Goal: Task Accomplishment & Management: Use online tool/utility

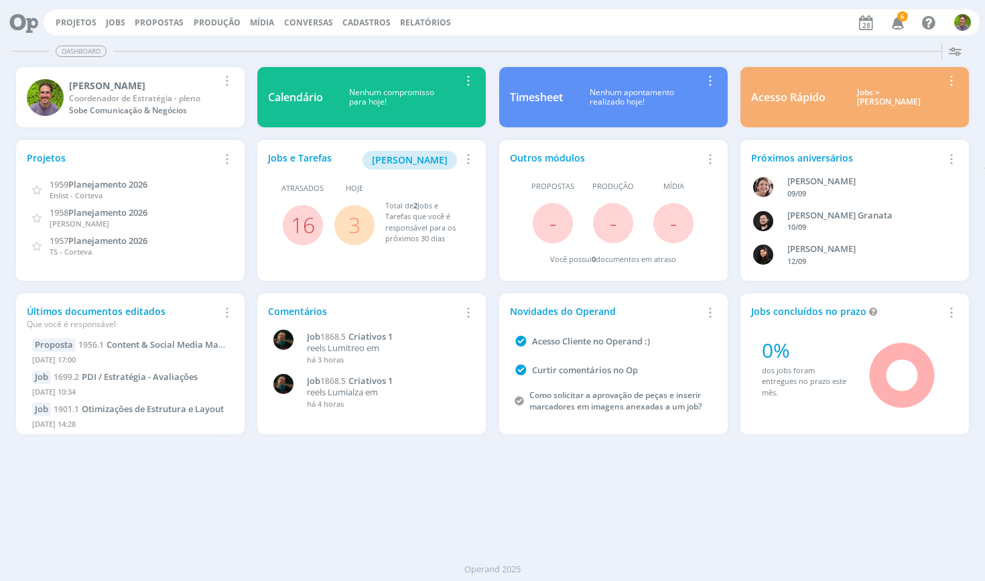
click at [901, 23] on icon "button" at bounding box center [898, 22] width 23 height 23
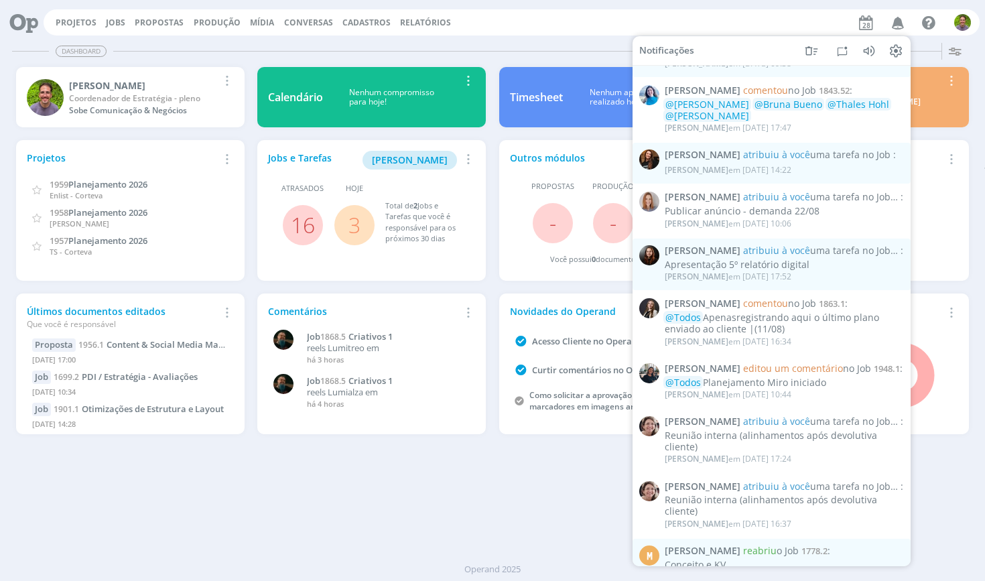
scroll to position [568, 0]
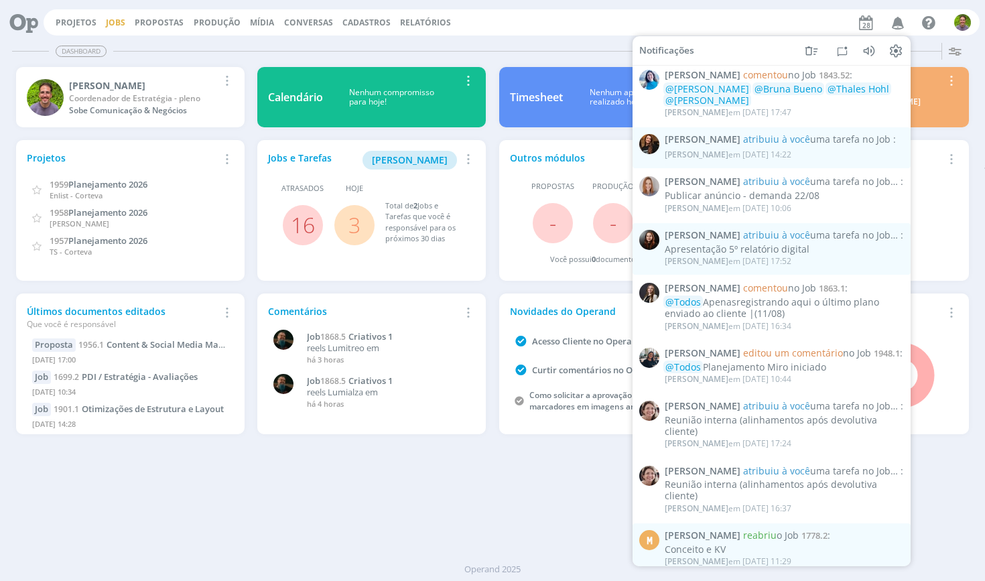
click at [106, 25] on link "Jobs" at bounding box center [115, 22] width 19 height 11
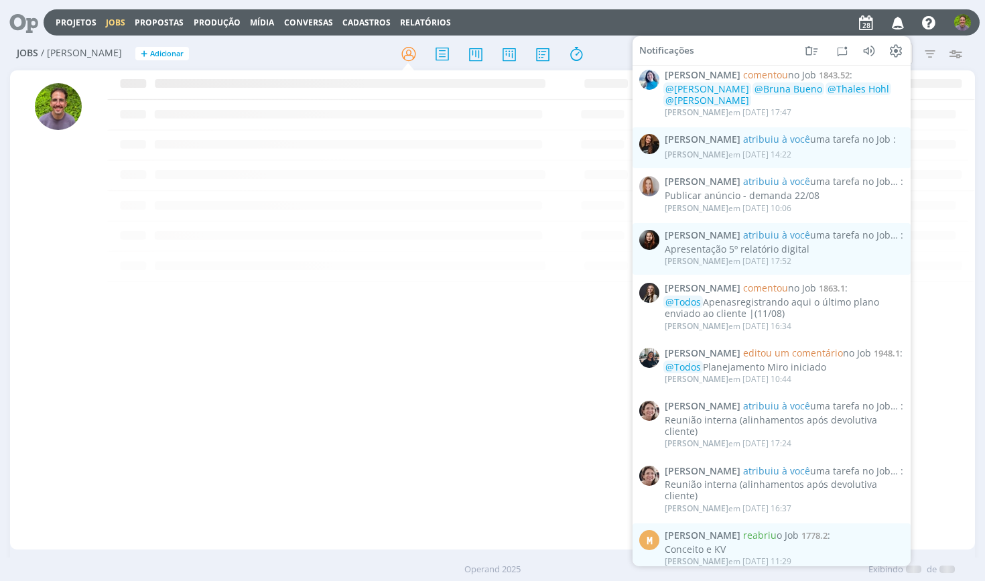
click at [365, 57] on div at bounding box center [493, 54] width 322 height 24
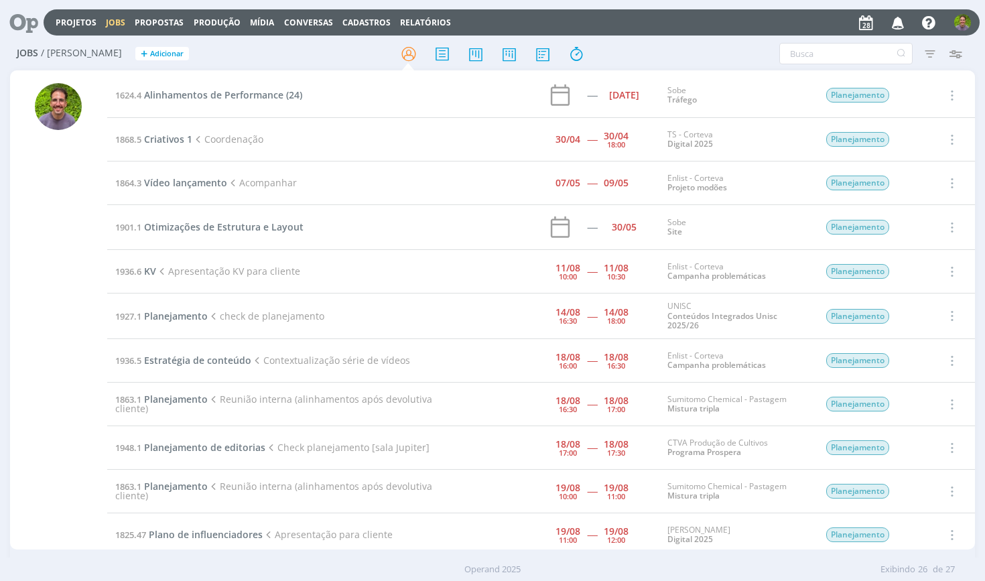
click at [118, 27] on link "Jobs" at bounding box center [115, 22] width 19 height 11
click at [72, 23] on link "Projetos" at bounding box center [76, 22] width 41 height 11
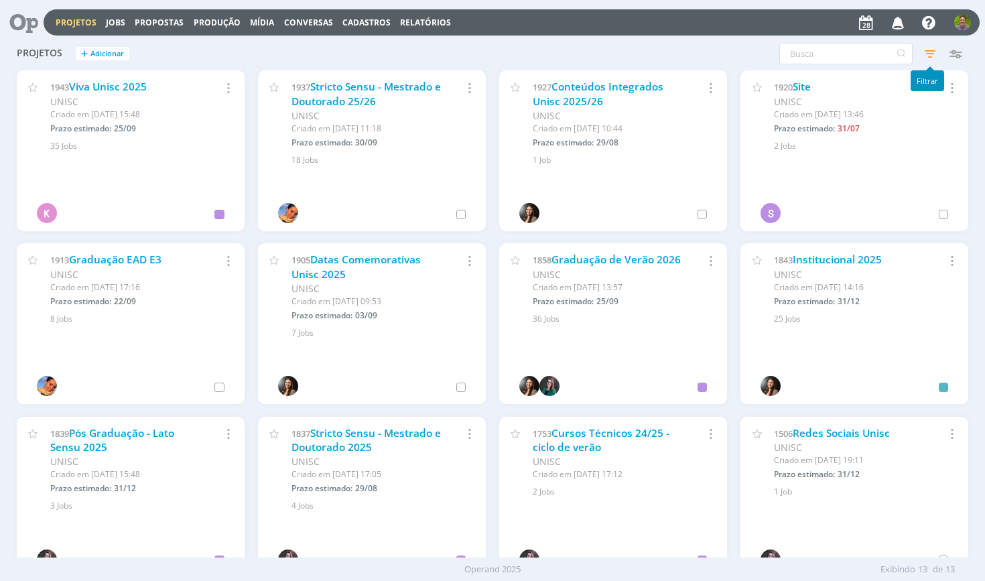
click at [930, 60] on icon "button" at bounding box center [930, 54] width 24 height 24
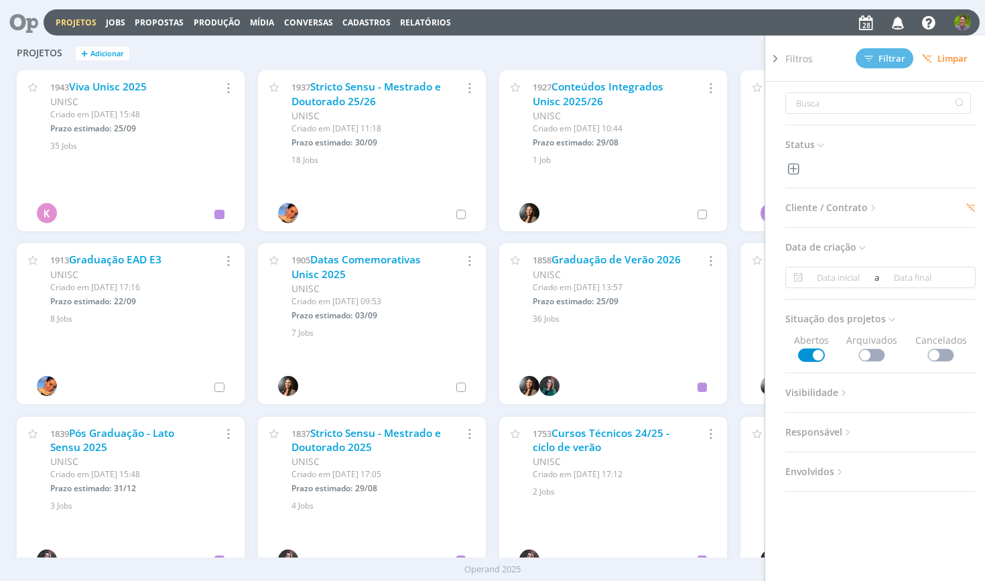
click at [846, 218] on div "Status Cliente / Contrato Cliente 1 selecionado Contrato Selecione Data de cria…" at bounding box center [885, 350] width 201 height 536
click at [960, 206] on h3 "Cliente / Contrato" at bounding box center [880, 207] width 190 height 17
click at [966, 206] on icon at bounding box center [970, 207] width 9 height 9
click at [824, 206] on span "Cliente / Contrato" at bounding box center [832, 207] width 94 height 17
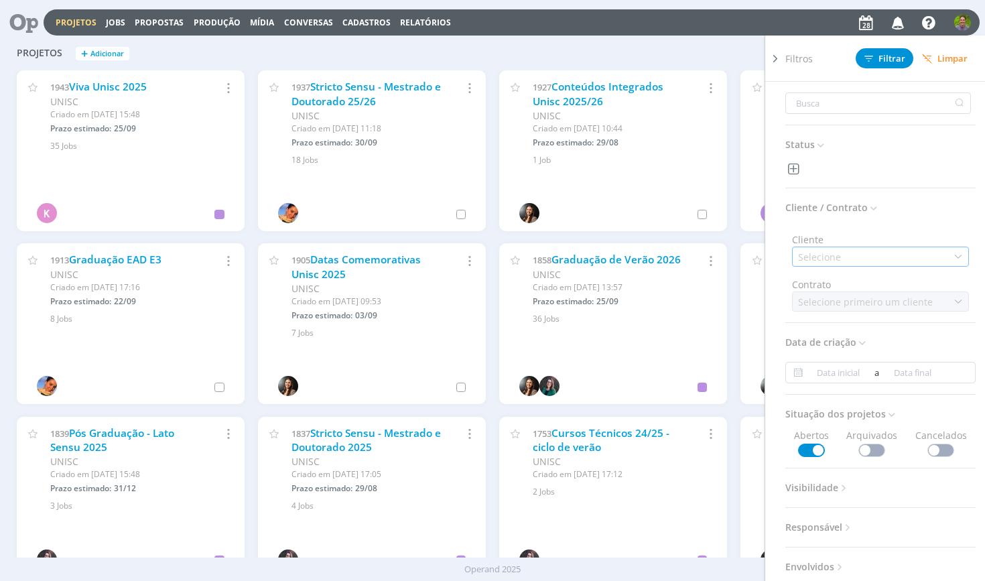
click at [839, 257] on div "Selecione" at bounding box center [821, 257] width 46 height 14
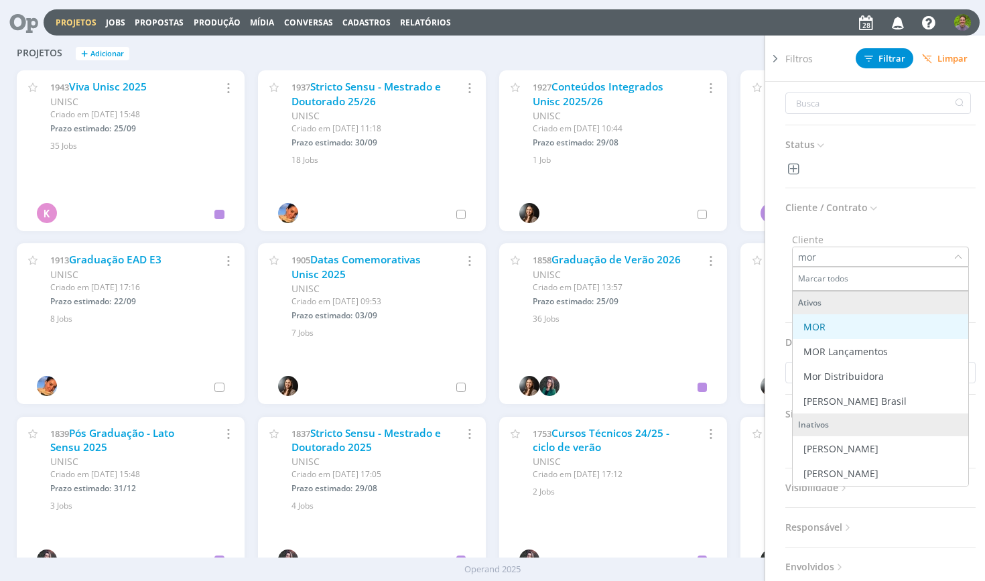
type input "mor"
click at [828, 319] on li "MOR" at bounding box center [881, 326] width 176 height 25
click at [867, 76] on div "Filtros Filtrar [GEOGRAPHIC_DATA]" at bounding box center [885, 59] width 201 height 46
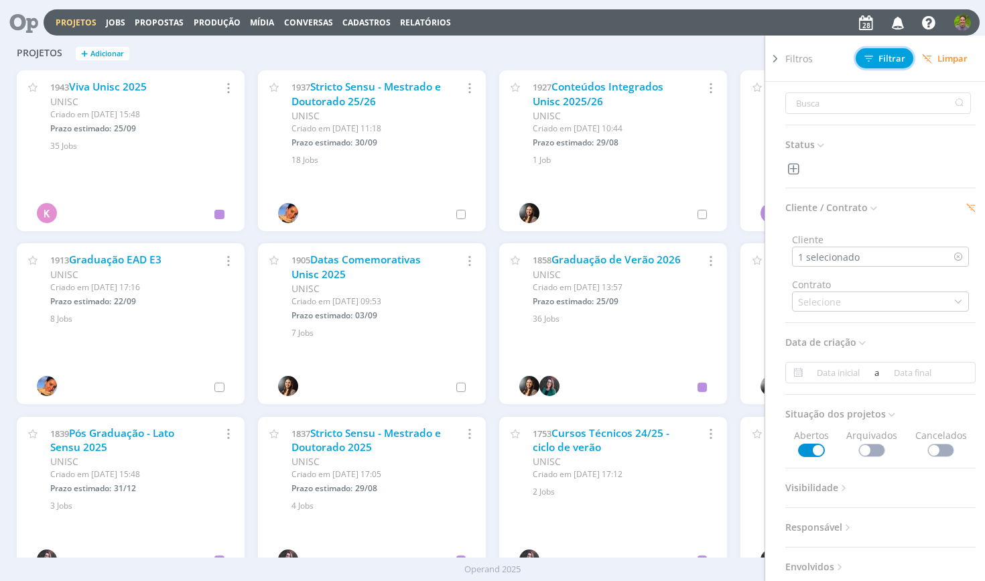
click at [870, 49] on button "Filtrar" at bounding box center [885, 58] width 58 height 20
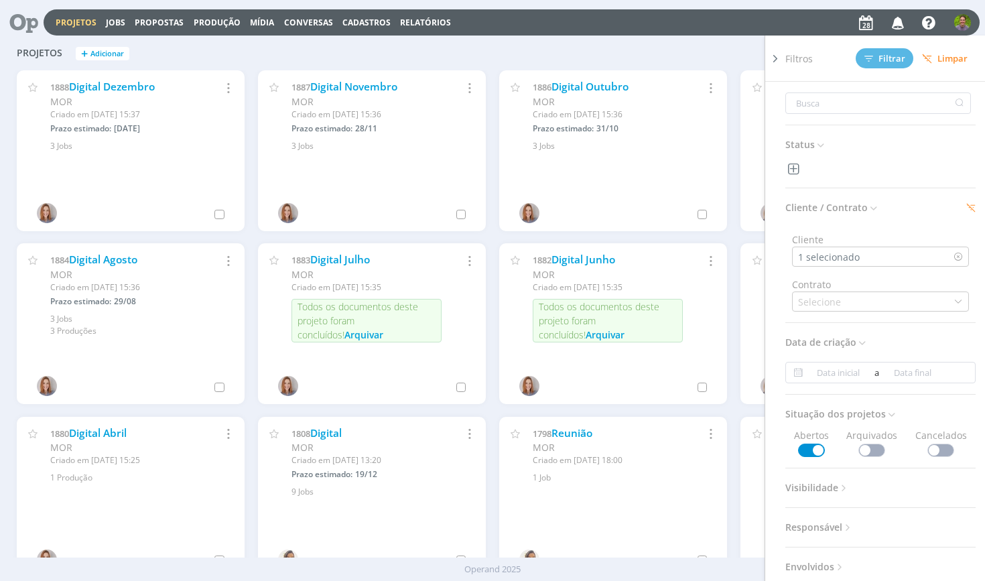
scroll to position [22, 0]
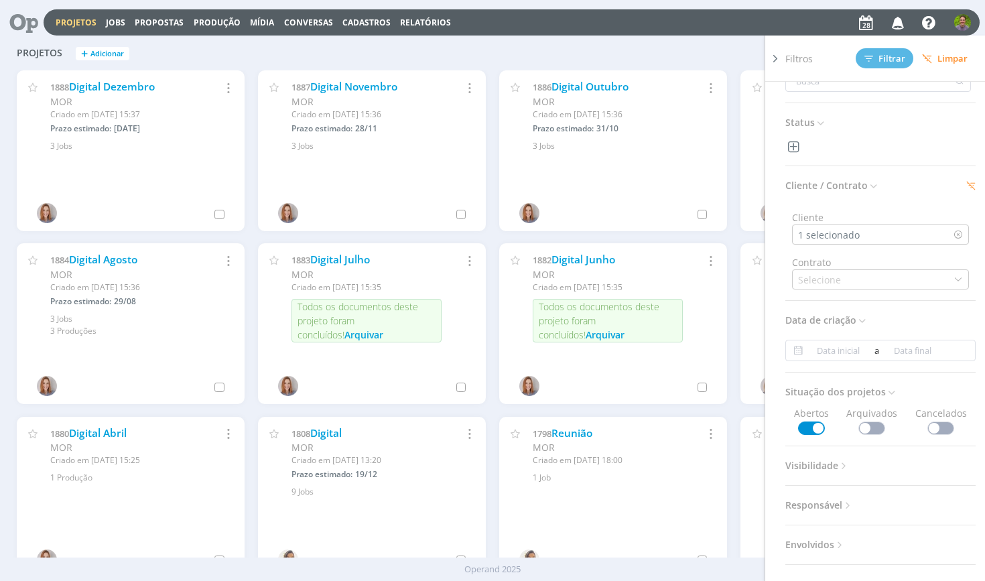
click at [564, 44] on div "Projetos + Adicionar Filtros Filtrar [GEOGRAPHIC_DATA] Status Cliente / Contrat…" at bounding box center [493, 55] width 966 height 34
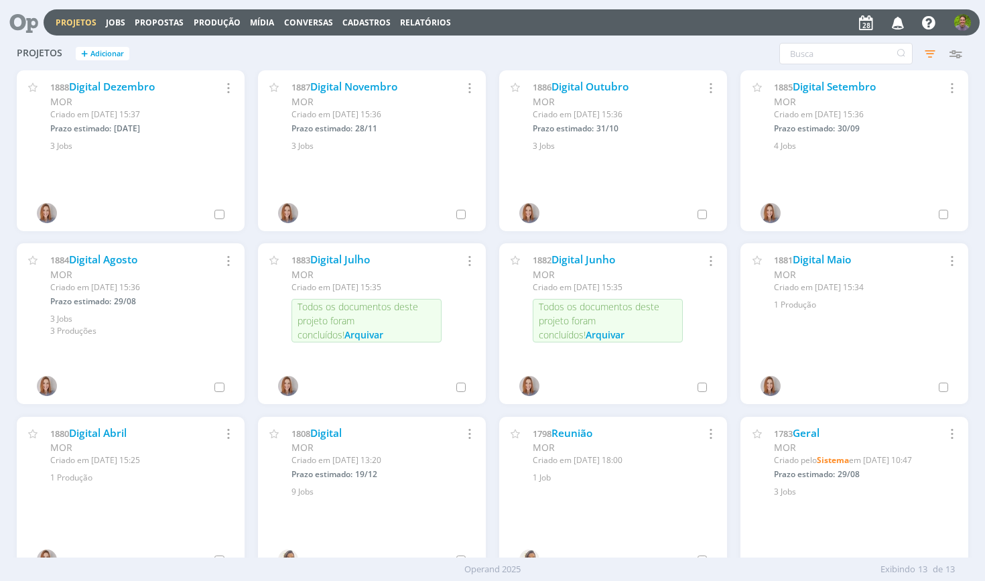
scroll to position [0, 0]
click at [123, 260] on link "Digital Agosto" at bounding box center [103, 260] width 68 height 14
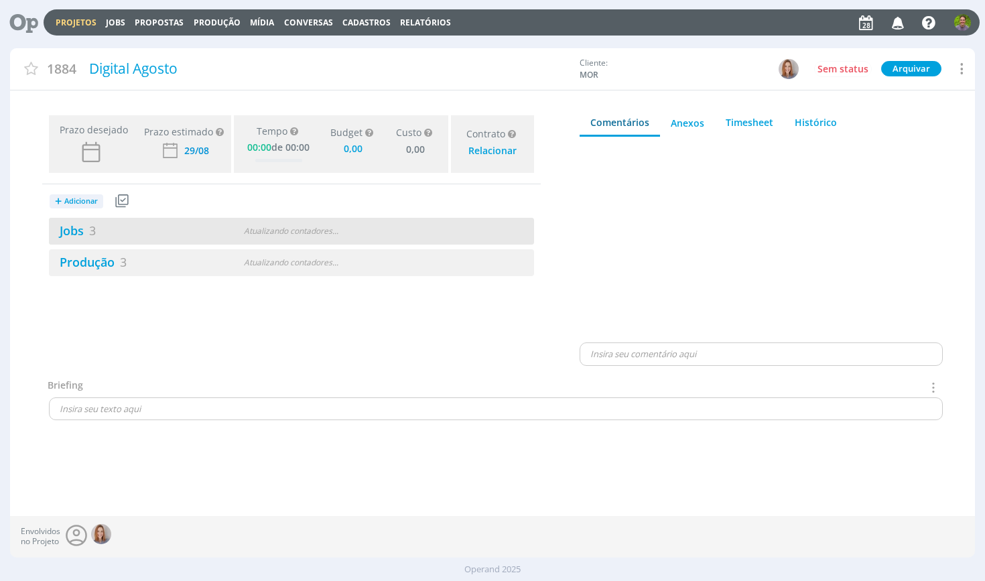
type input "0,00"
click at [199, 232] on div "Jobs 3" at bounding box center [131, 231] width 165 height 18
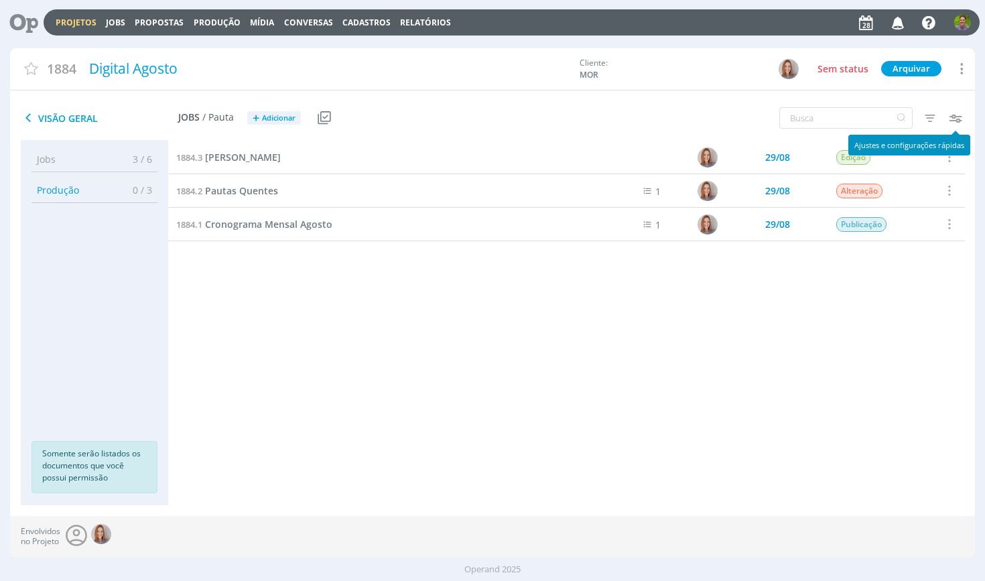
click at [936, 117] on icon "button" at bounding box center [930, 118] width 24 height 24
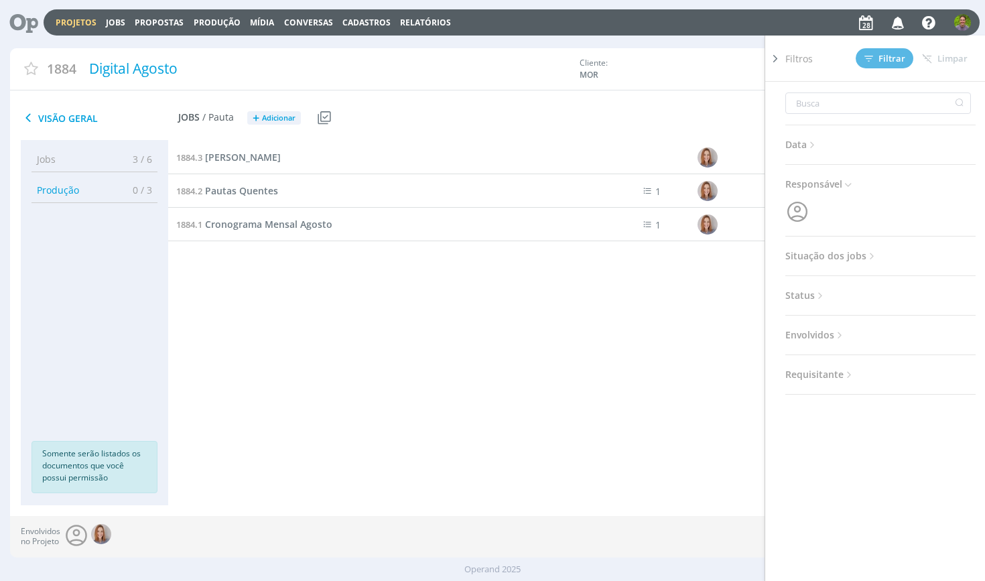
click at [817, 255] on span "Situação dos jobs" at bounding box center [831, 255] width 92 height 17
click at [883, 292] on span at bounding box center [872, 291] width 27 height 13
click at [893, 69] on div "Filtros Filtrar [GEOGRAPHIC_DATA]" at bounding box center [885, 59] width 201 height 46
click at [889, 66] on button "Filtrar" at bounding box center [885, 58] width 58 height 20
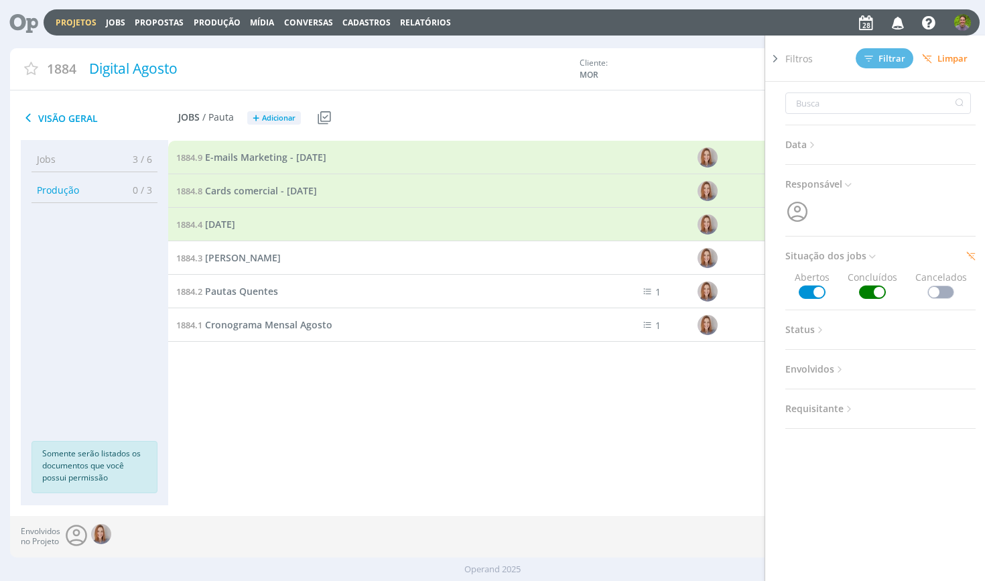
click at [383, 438] on div "1884.9 E-mails Marketing - [DATE] 01/08 Entregue Selecionar Reabrir 1884.8 Card…" at bounding box center [566, 310] width 797 height 338
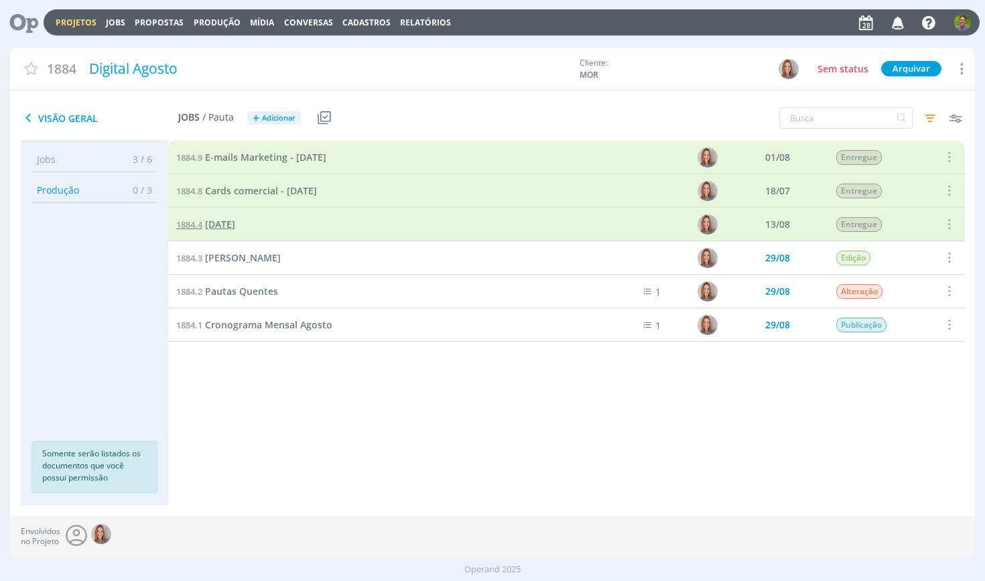
click at [227, 225] on span "[DATE]" at bounding box center [220, 224] width 30 height 13
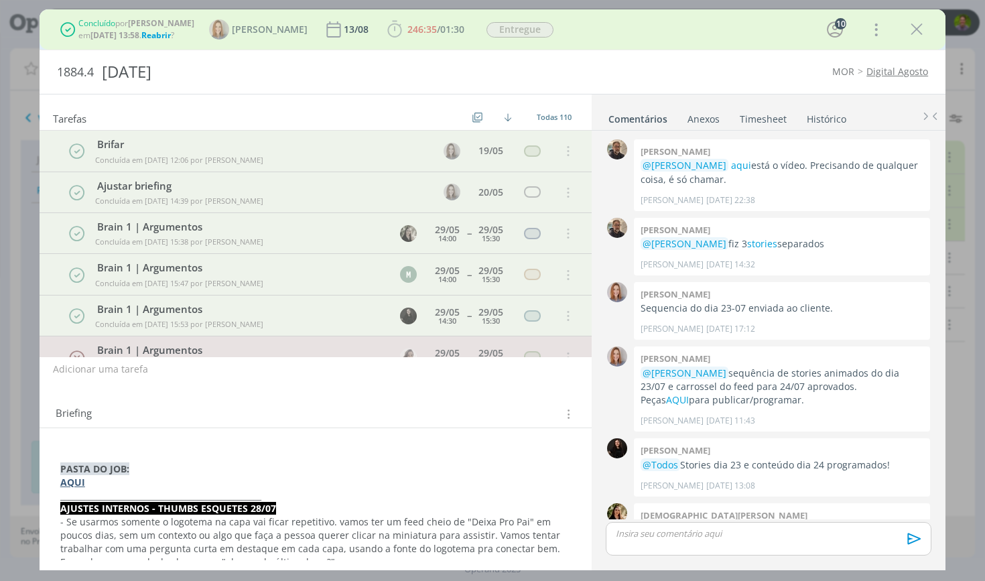
scroll to position [1220, 0]
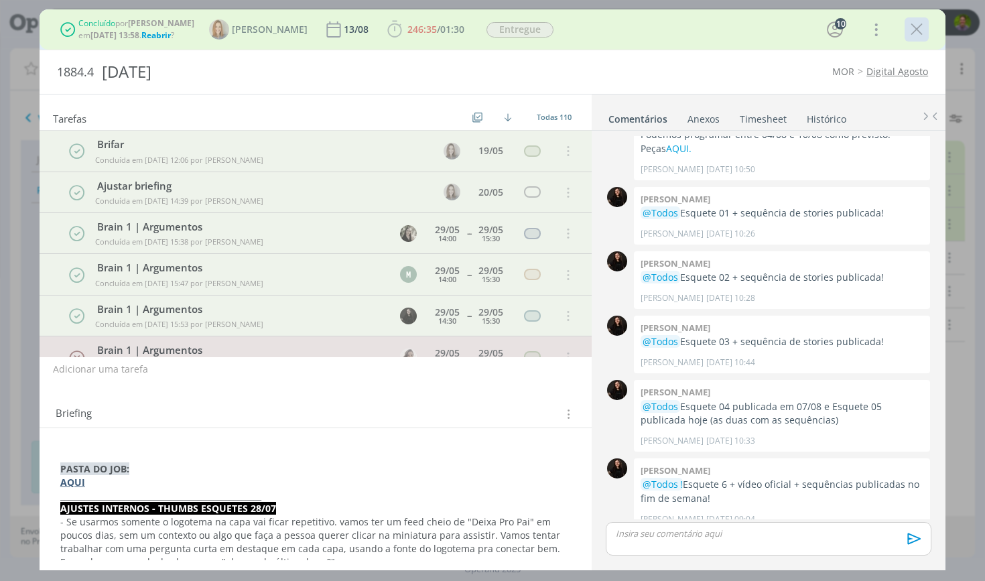
click at [911, 26] on icon "dialog" at bounding box center [917, 29] width 20 height 20
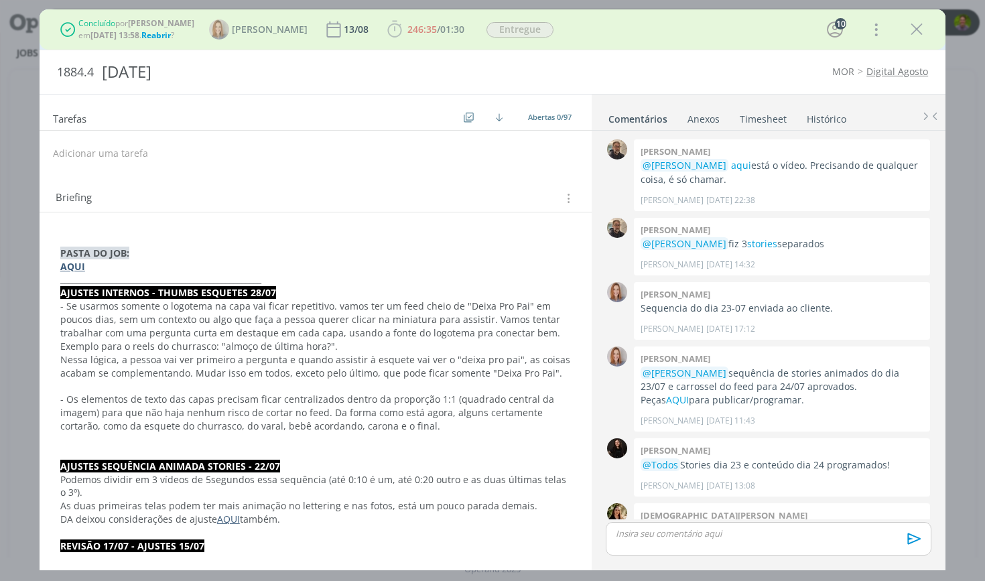
scroll to position [1220, 0]
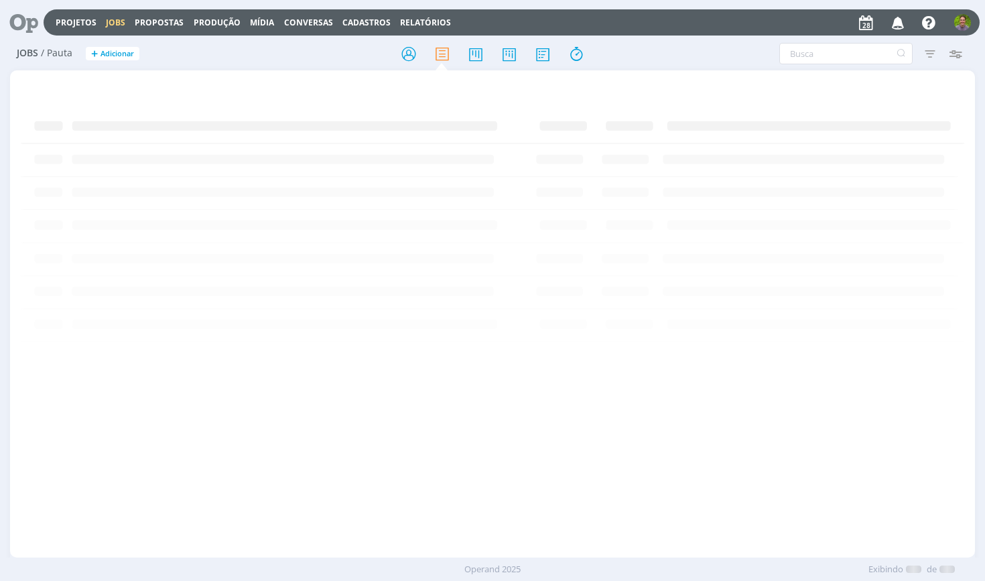
click at [112, 23] on link "Jobs" at bounding box center [115, 22] width 19 height 11
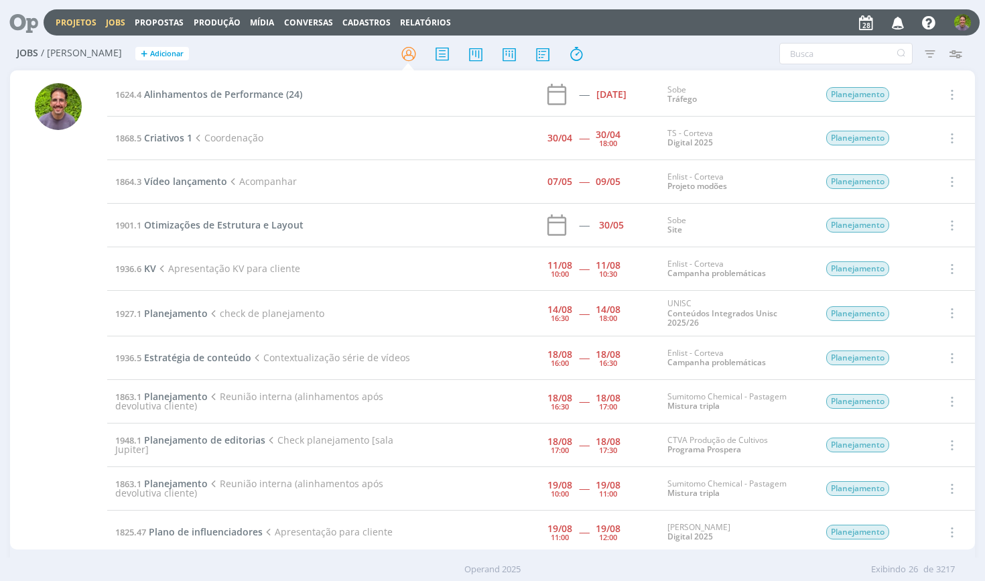
click at [72, 23] on link "Projetos" at bounding box center [76, 22] width 41 height 11
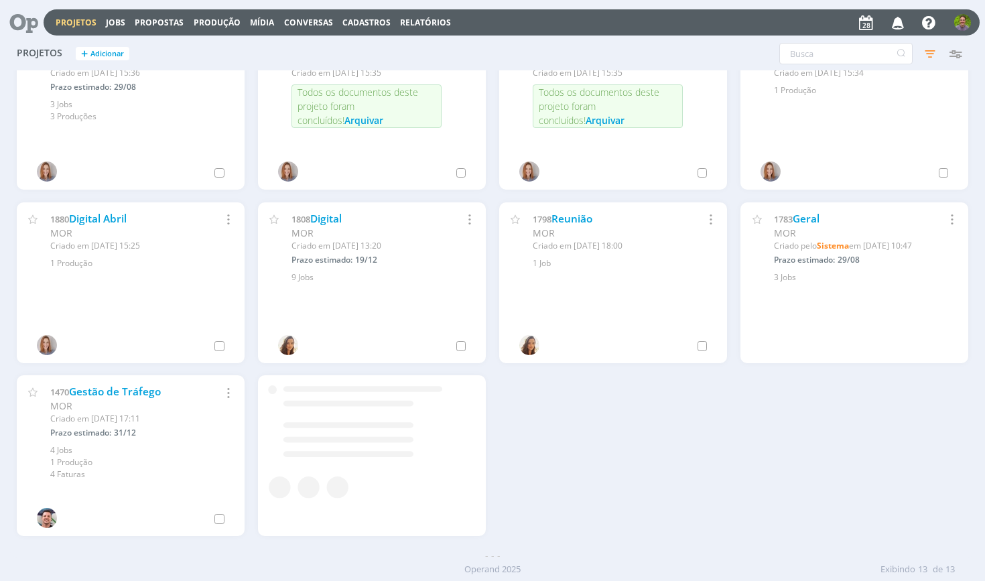
scroll to position [215, 0]
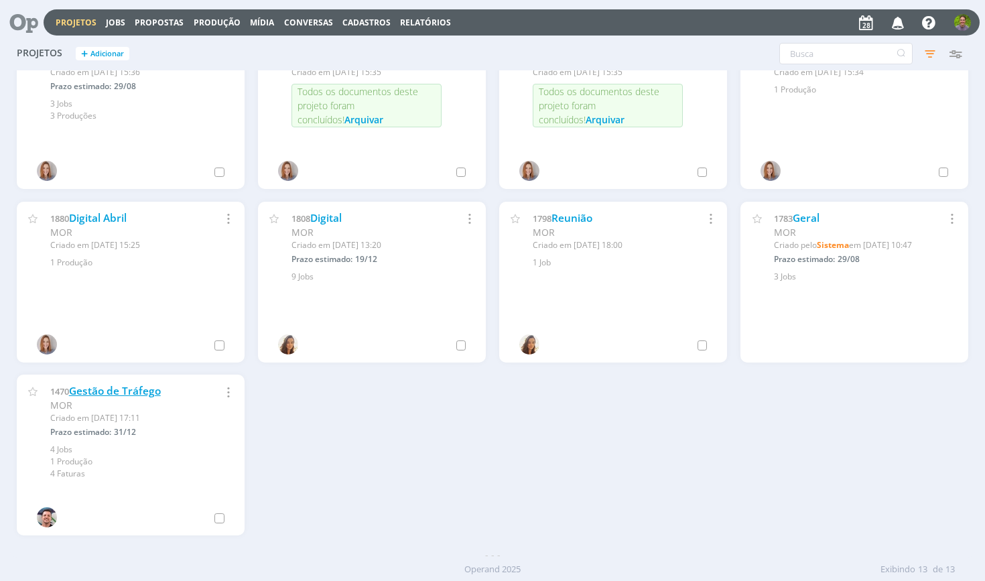
click at [121, 390] on link "Gestão de Tráfego" at bounding box center [115, 391] width 92 height 14
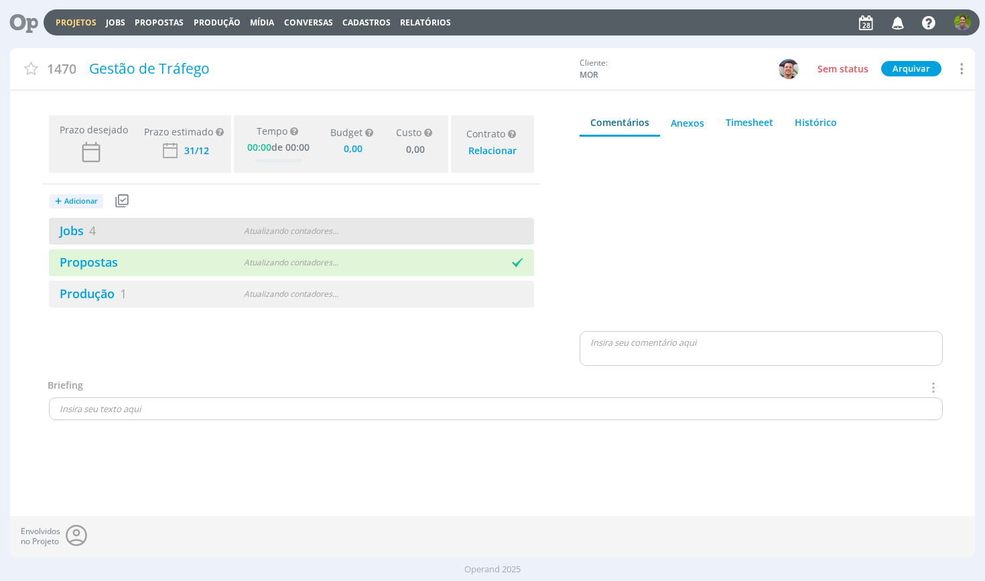
type input "0,00"
click at [243, 242] on div "Jobs 4 Atualizando contadores . . ." at bounding box center [291, 231] width 485 height 27
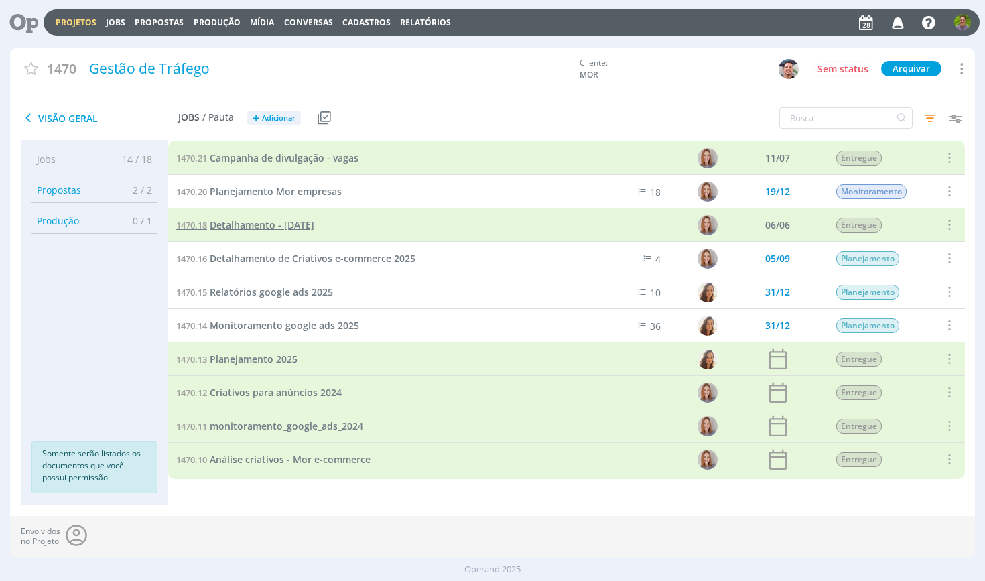
scroll to position [48, 0]
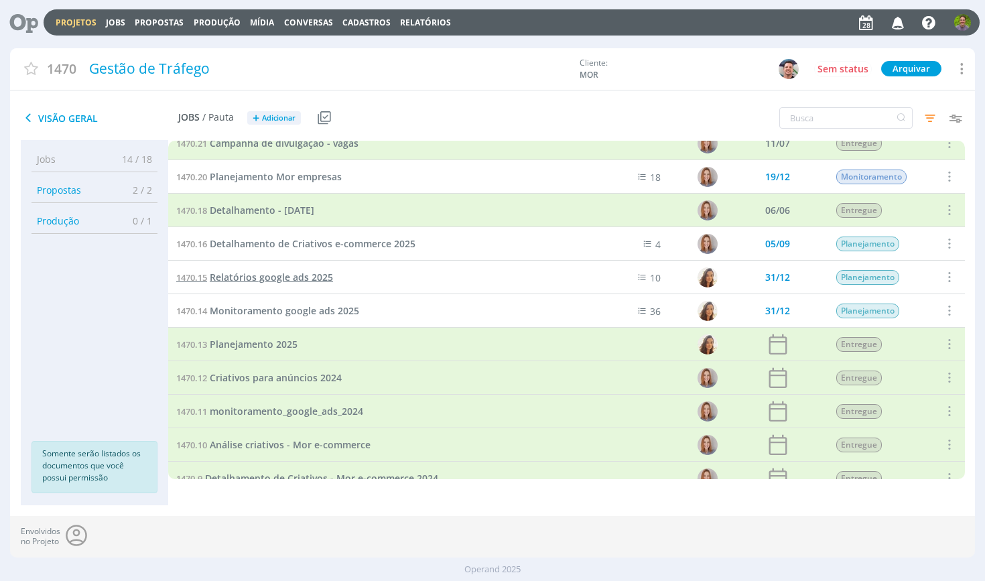
click at [316, 279] on span "Relatórios google ads 2025" at bounding box center [271, 277] width 123 height 13
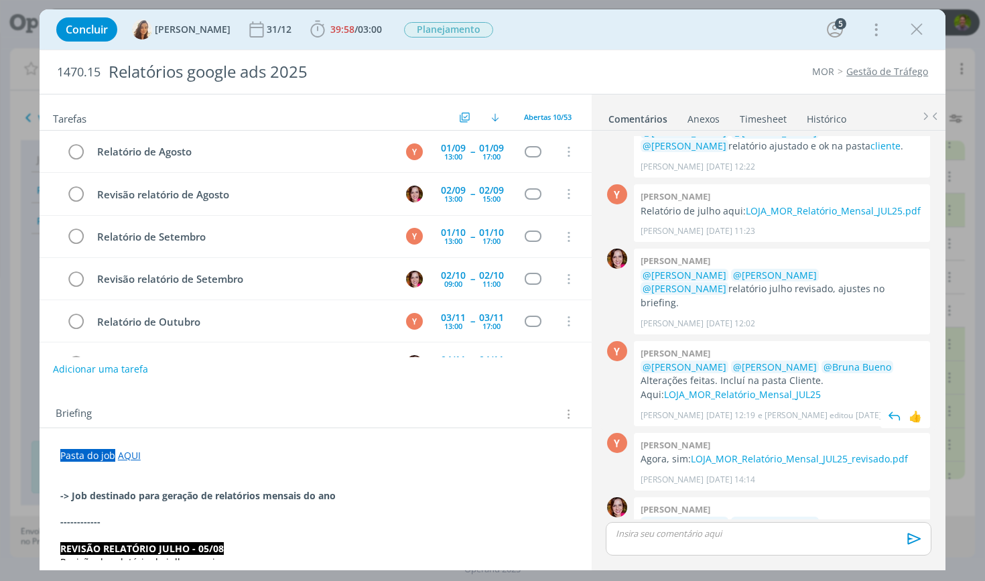
scroll to position [1168, 0]
click at [911, 32] on icon "dialog" at bounding box center [917, 29] width 20 height 20
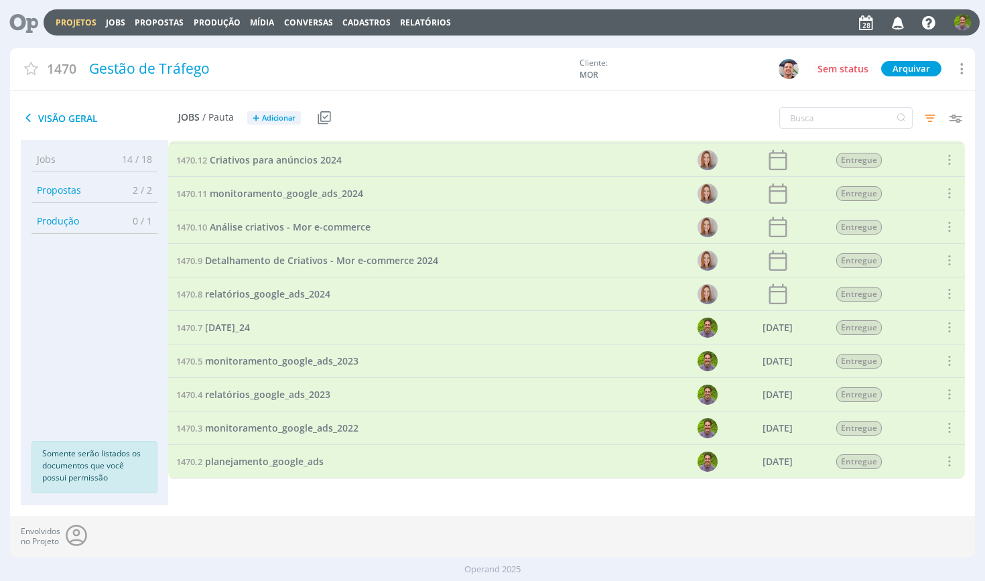
scroll to position [265, 0]
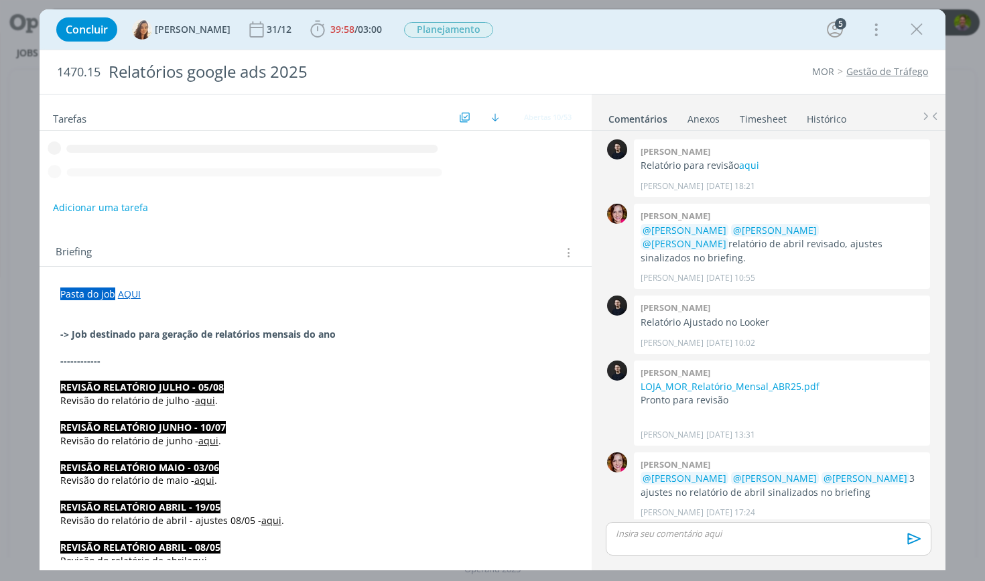
scroll to position [1168, 0]
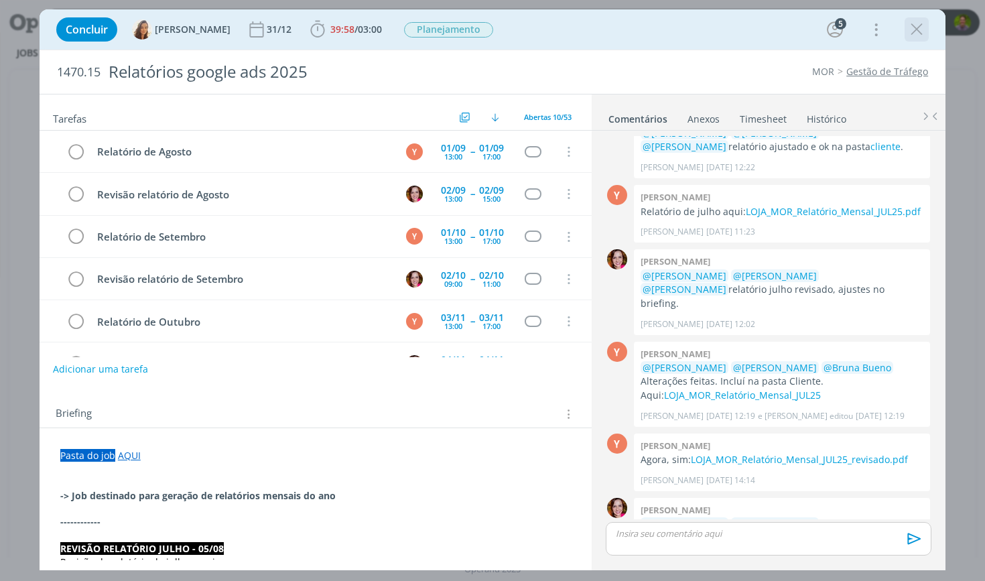
click at [915, 37] on icon "dialog" at bounding box center [917, 29] width 20 height 20
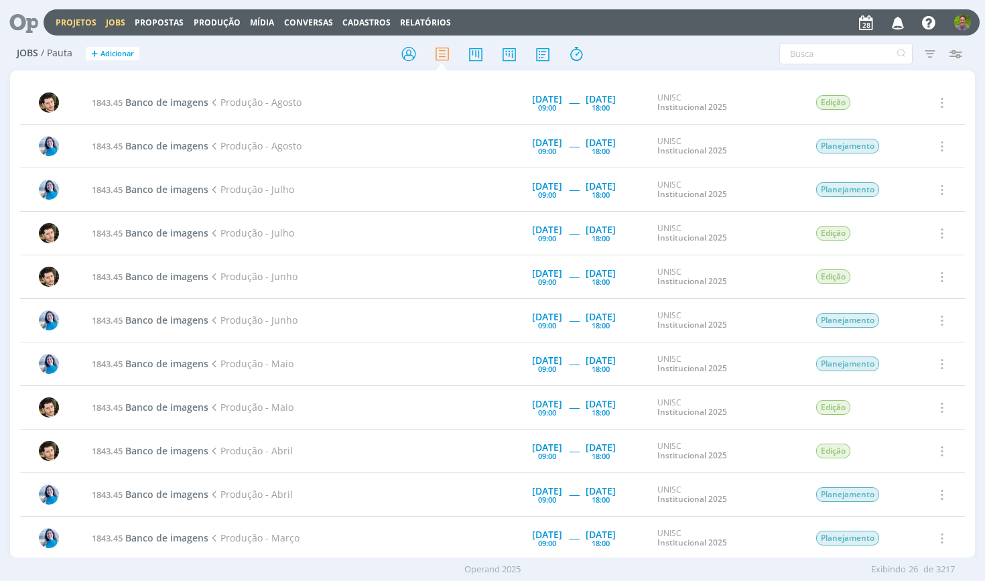
click at [62, 22] on link "Projetos" at bounding box center [76, 22] width 41 height 11
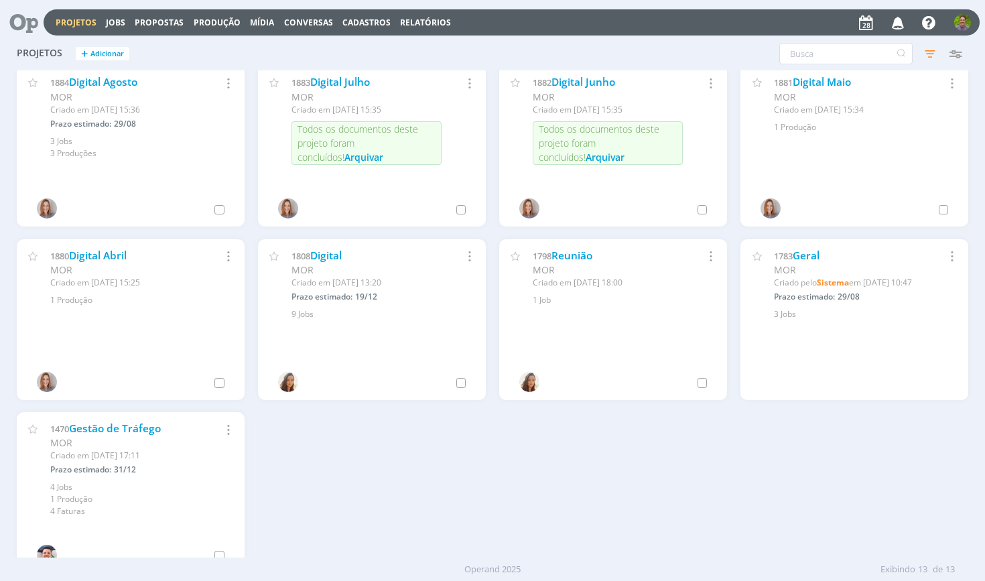
scroll to position [165, 0]
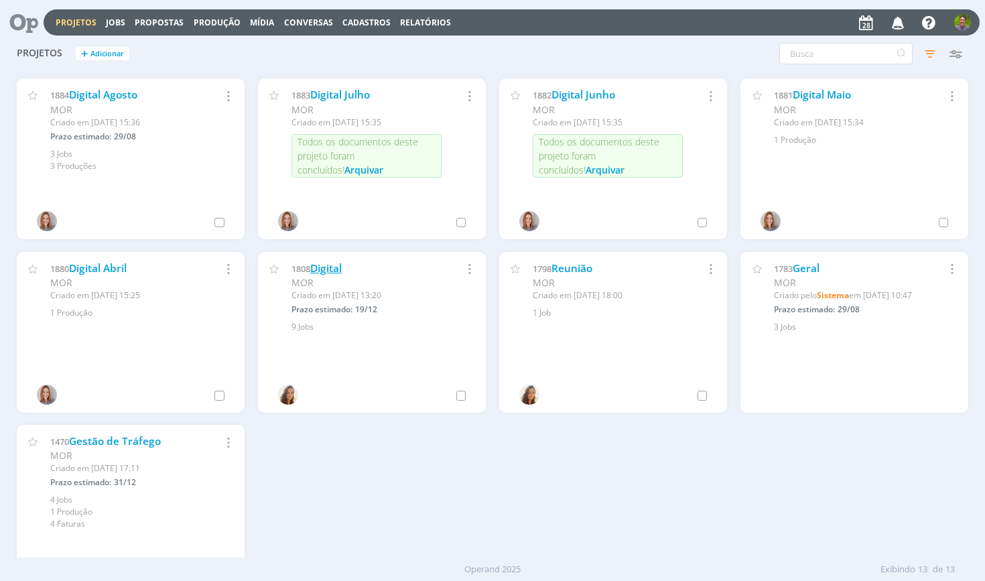
click at [332, 265] on link "Digital" at bounding box center [325, 268] width 31 height 14
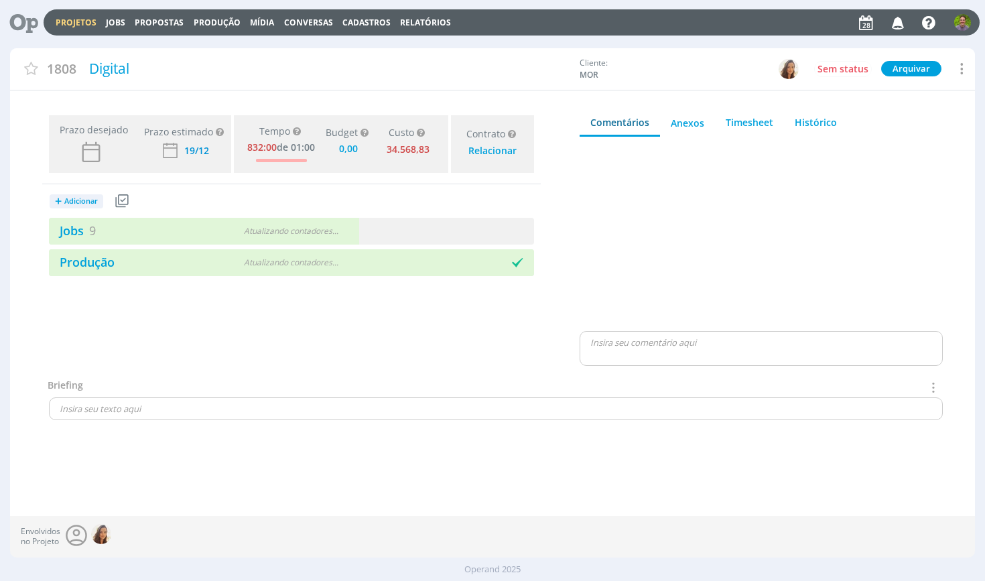
type input "0,00"
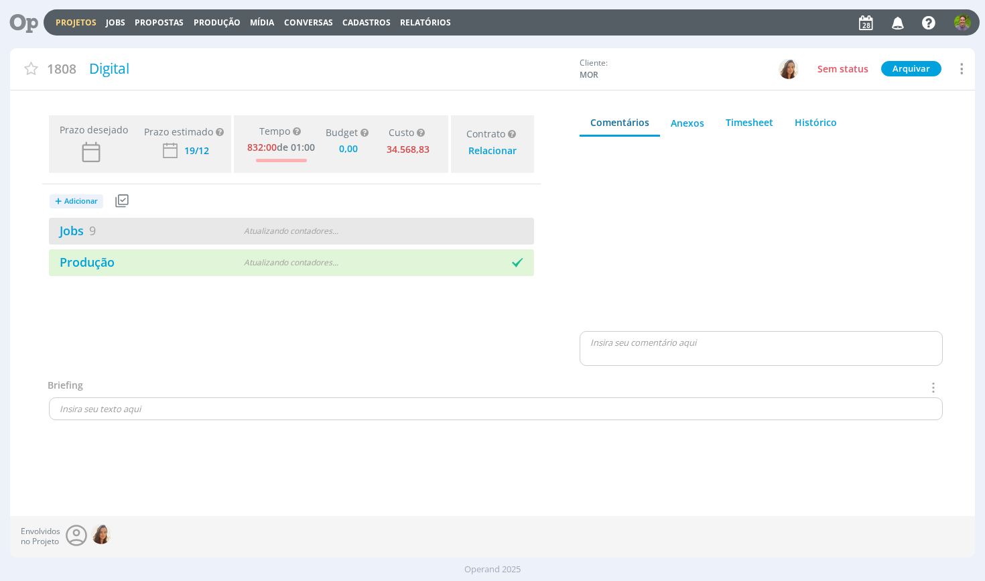
click at [138, 233] on div "Jobs 9" at bounding box center [131, 231] width 165 height 18
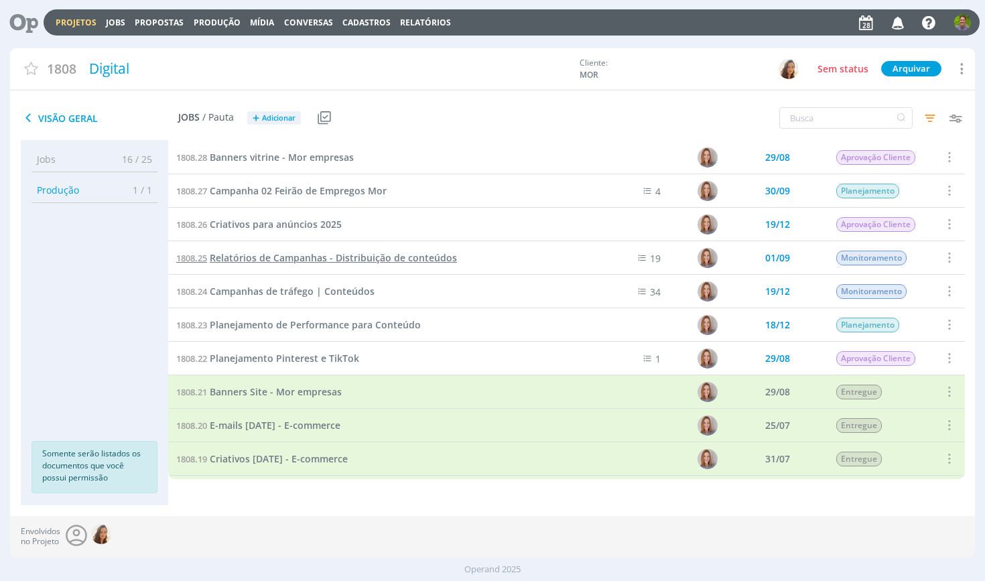
click at [398, 257] on span "Relatórios de Campanhas - Distribuição de conteúdos" at bounding box center [333, 257] width 247 height 13
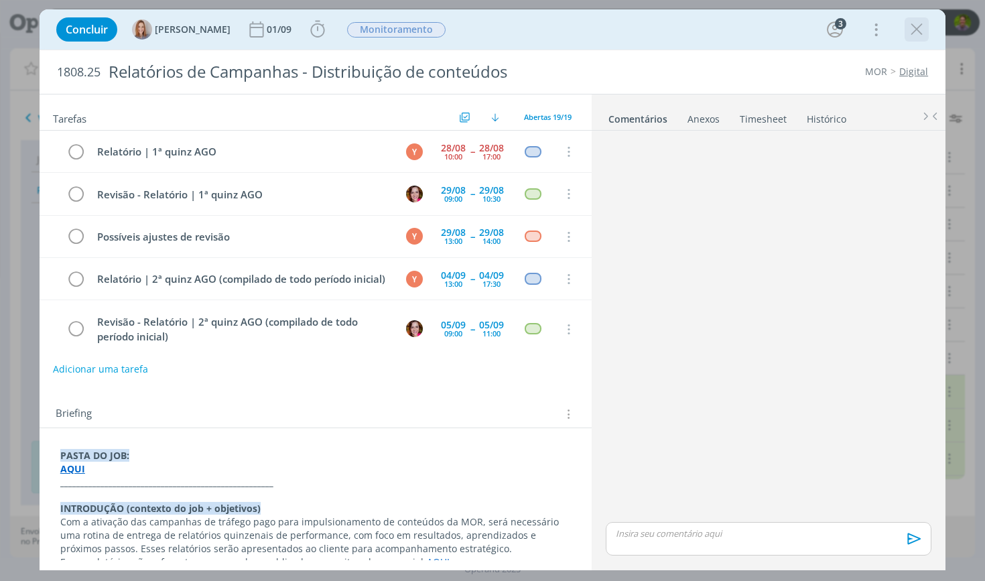
click at [911, 30] on icon "dialog" at bounding box center [917, 29] width 20 height 20
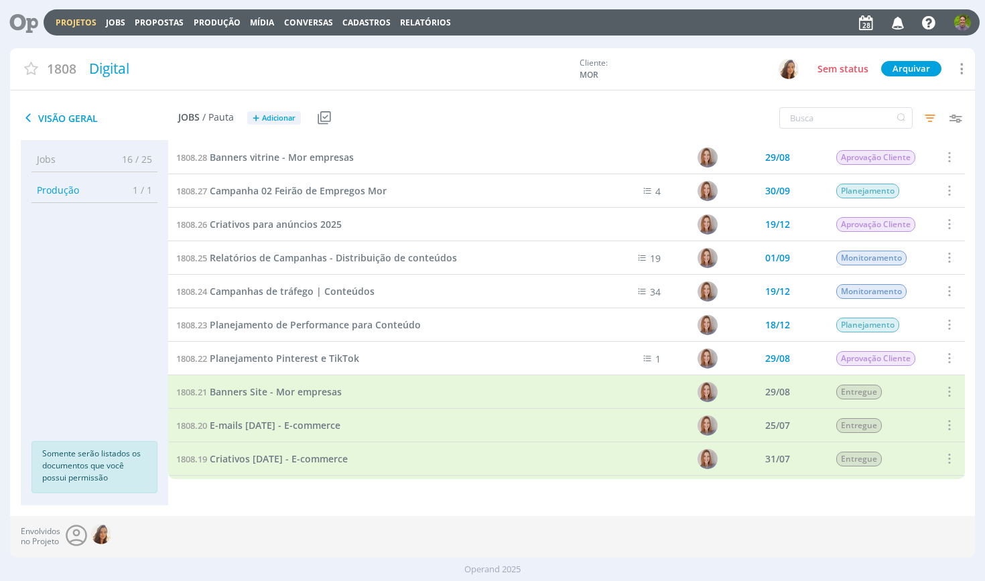
click at [550, 123] on div "Visão Geral Jobs / Pauta + Adicionar Usar Job de template Criar template a part…" at bounding box center [331, 119] width 643 height 34
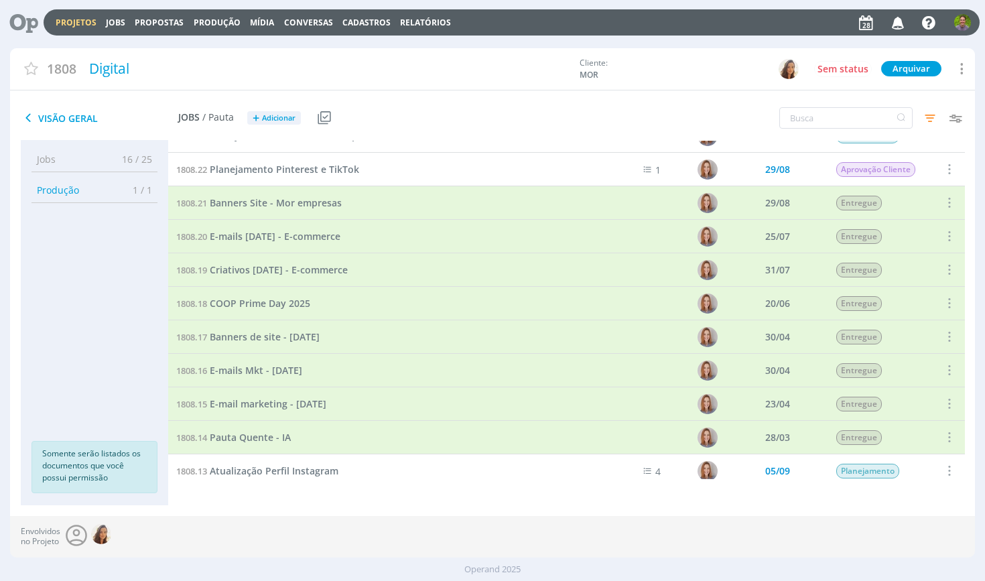
scroll to position [190, 0]
click at [111, 21] on link "Jobs" at bounding box center [115, 22] width 19 height 11
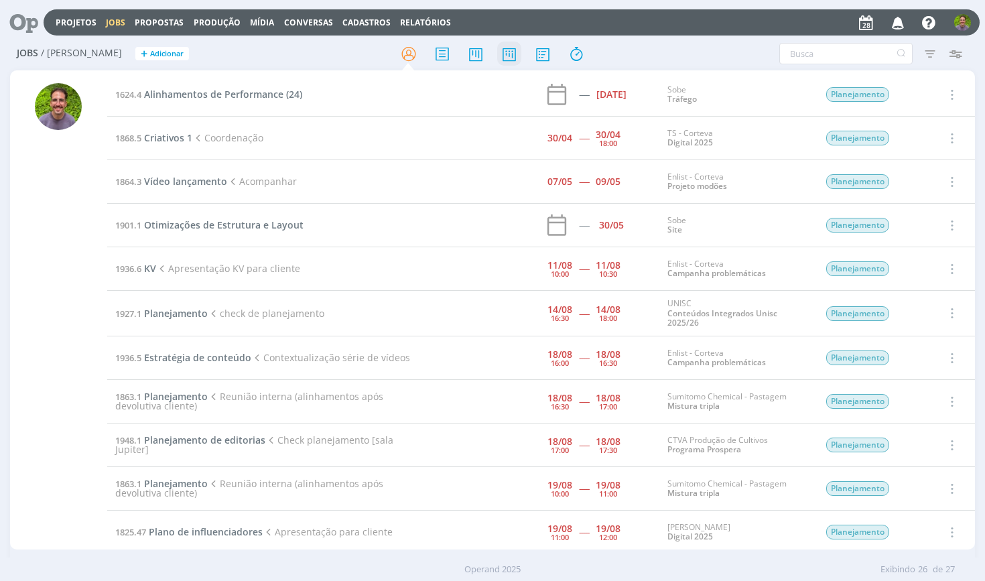
click at [503, 52] on icon at bounding box center [509, 54] width 24 height 26
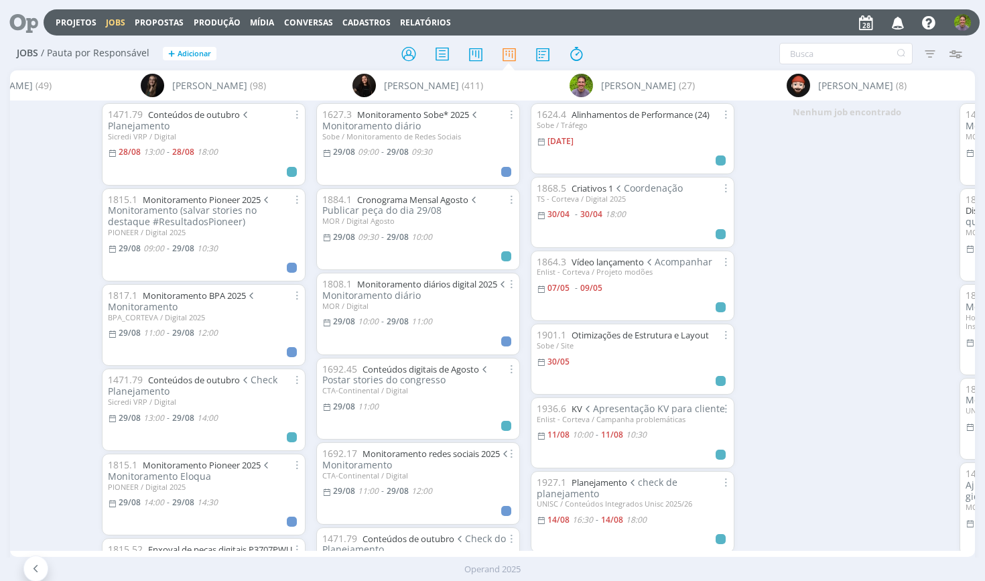
scroll to position [0, 1404]
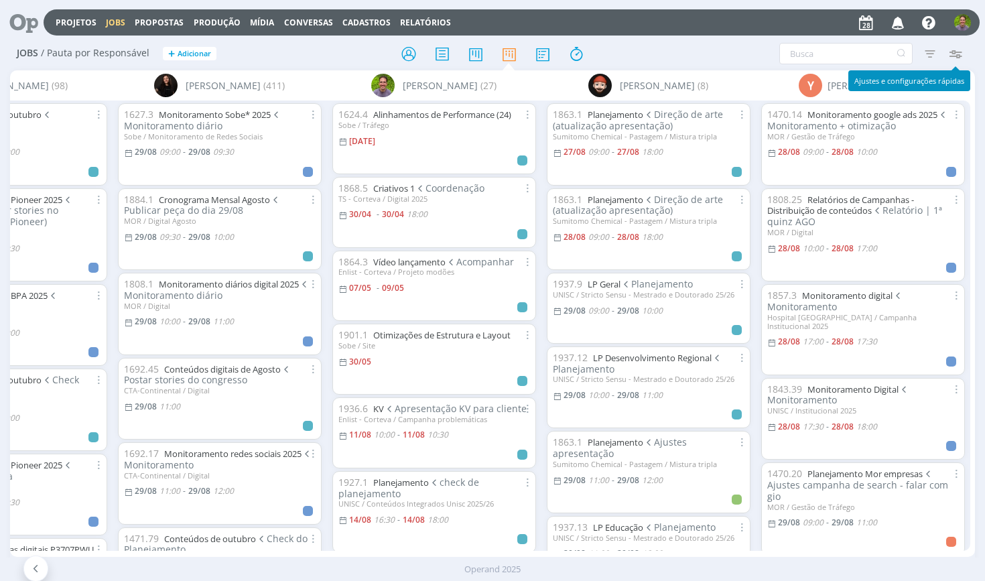
click at [958, 54] on icon "button" at bounding box center [956, 54] width 24 height 24
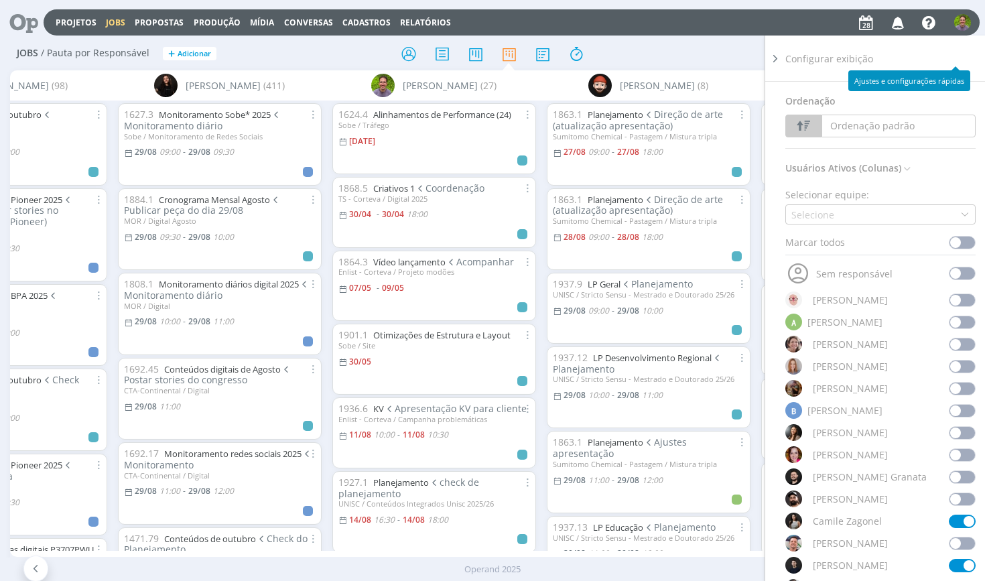
click at [958, 54] on div "Configurar exibição" at bounding box center [885, 59] width 201 height 46
click at [769, 53] on icon at bounding box center [775, 59] width 13 height 14
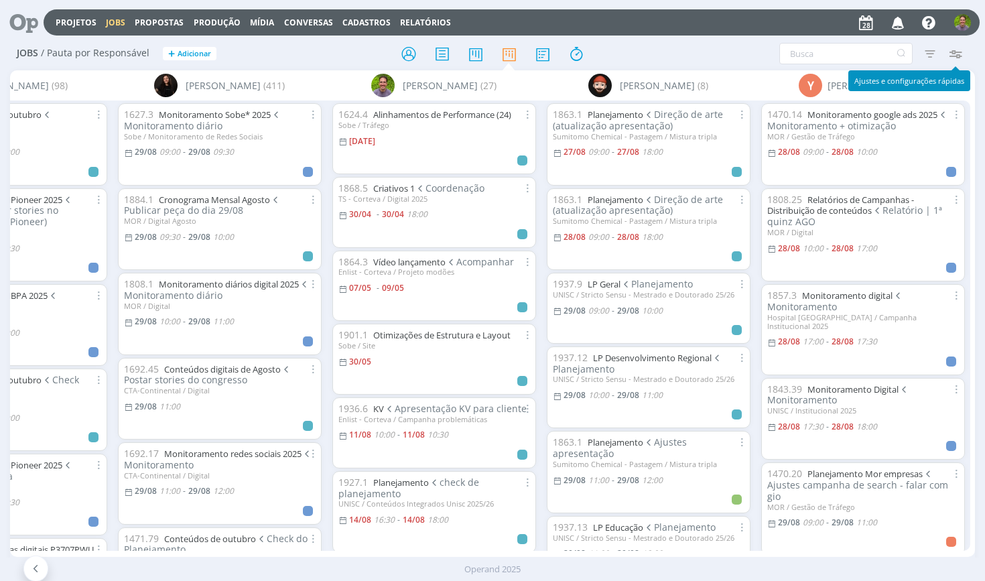
click at [964, 56] on icon "button" at bounding box center [956, 54] width 24 height 24
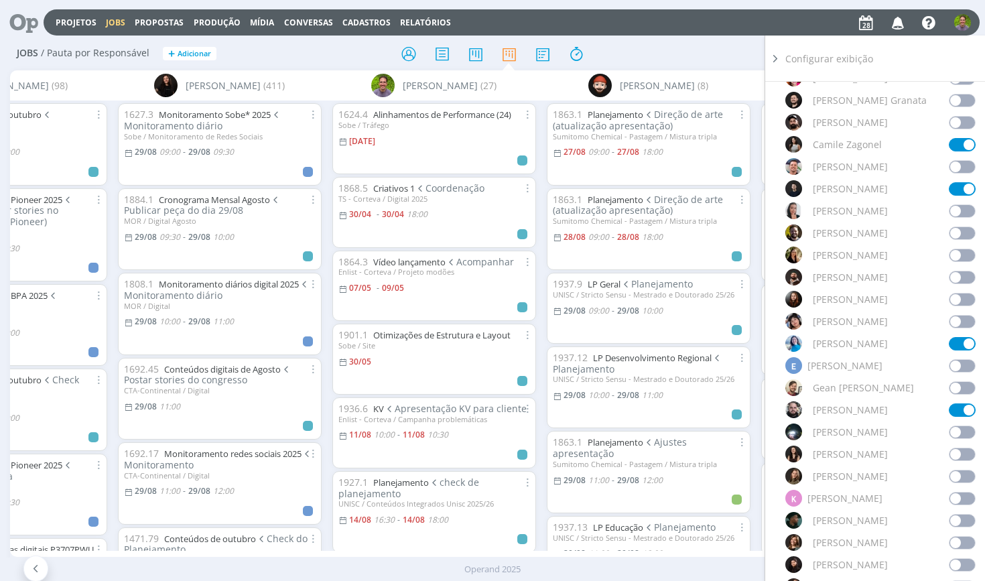
scroll to position [375, 0]
click at [774, 58] on icon at bounding box center [775, 59] width 13 height 14
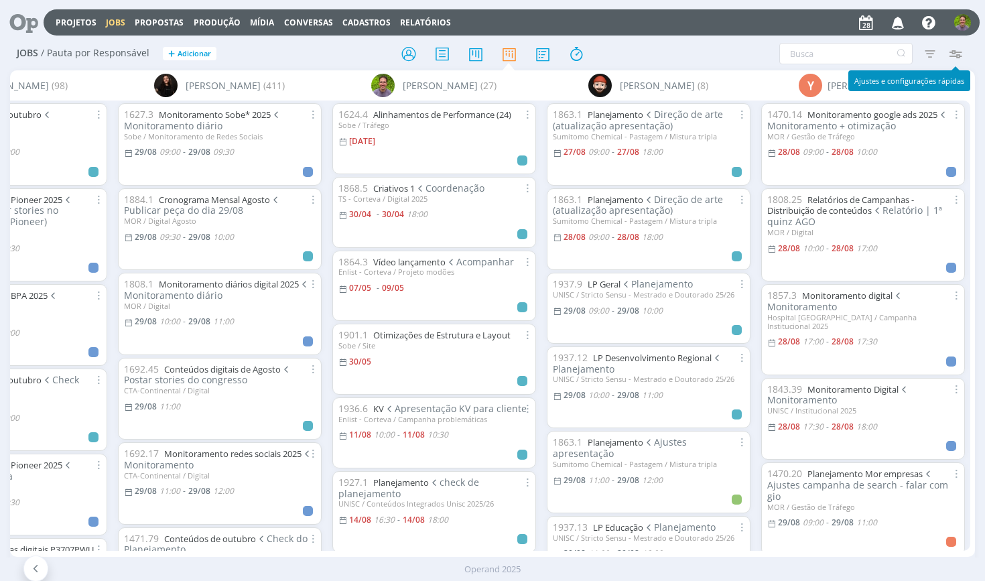
click at [932, 52] on icon "button" at bounding box center [930, 54] width 24 height 24
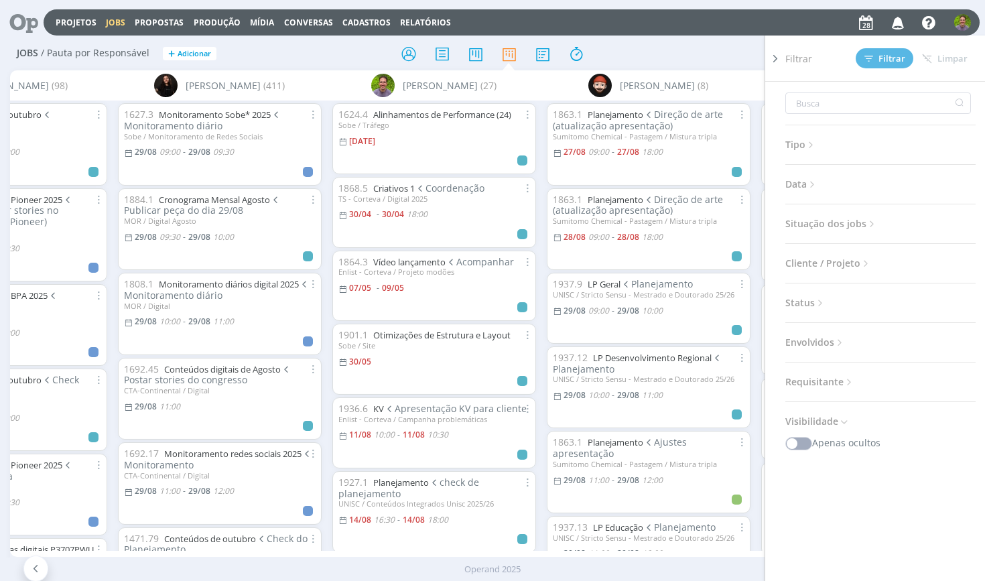
click at [856, 225] on span "Situação dos jobs" at bounding box center [831, 223] width 92 height 17
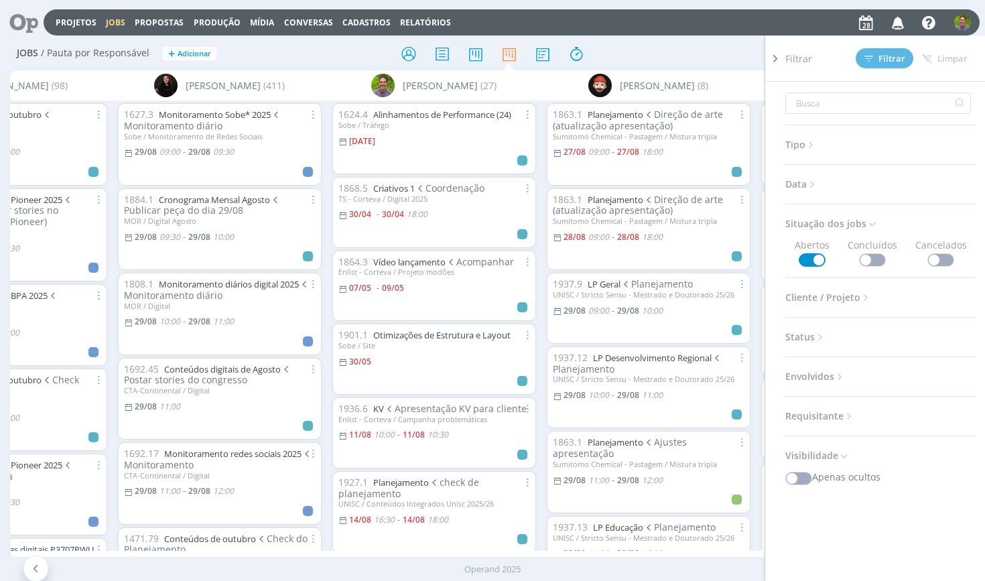
click at [877, 264] on span at bounding box center [872, 259] width 27 height 13
click at [887, 58] on span "Filtrar" at bounding box center [885, 58] width 41 height 9
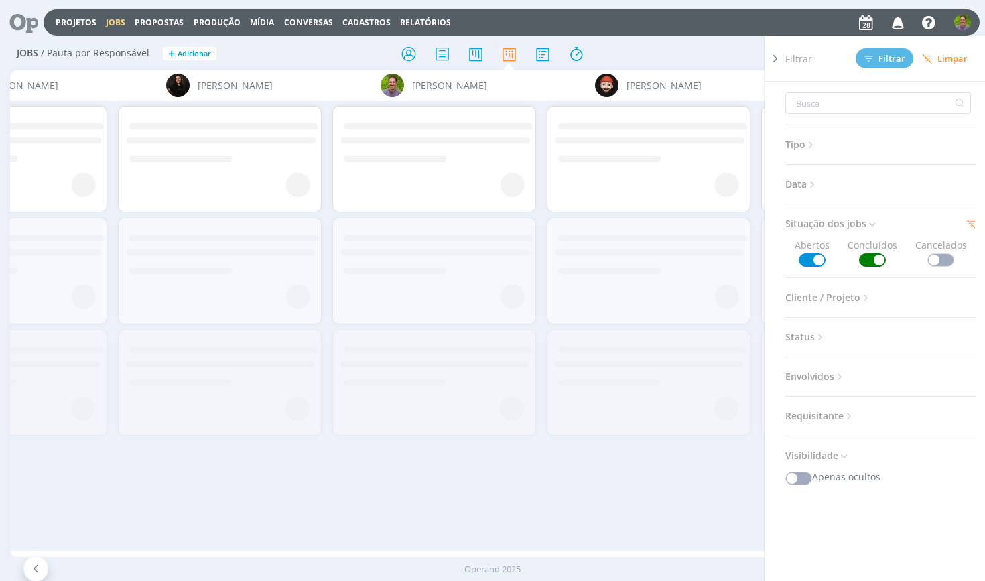
click at [804, 186] on span "Data" at bounding box center [801, 184] width 33 height 17
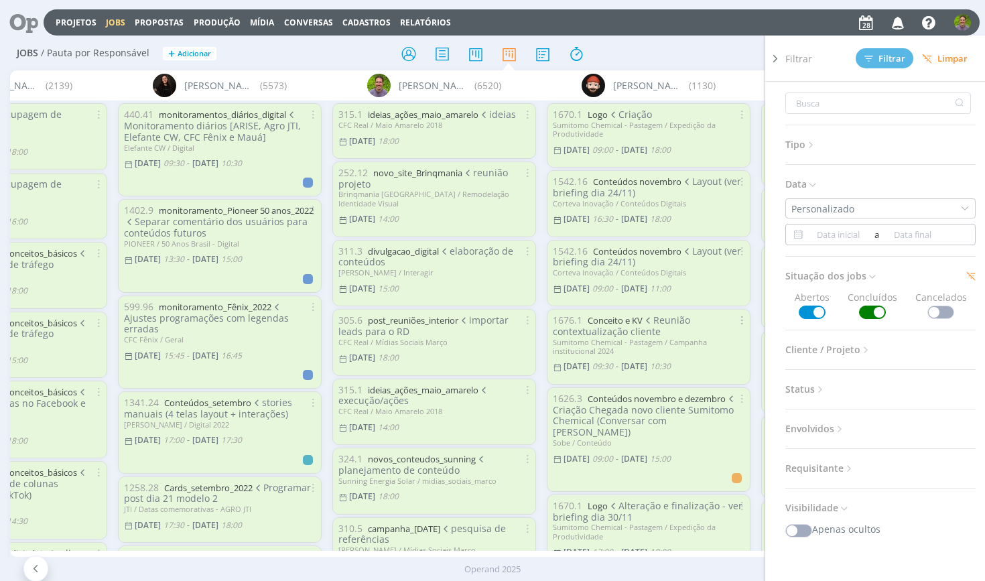
click at [831, 243] on div "a" at bounding box center [880, 234] width 190 height 21
click at [852, 233] on input at bounding box center [838, 235] width 65 height 16
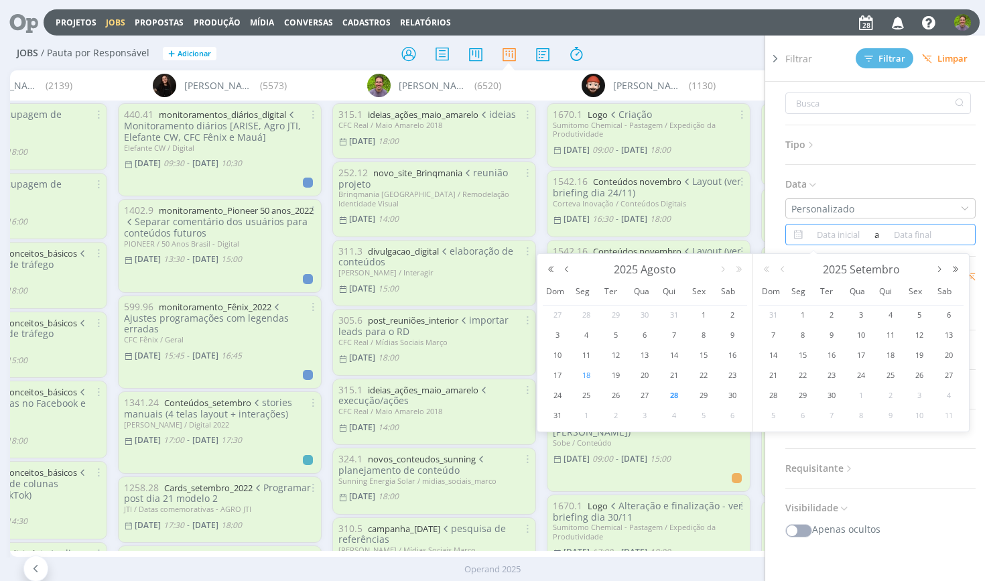
click at [583, 373] on span "18" at bounding box center [586, 375] width 16 height 16
click at [665, 396] on div "28" at bounding box center [672, 395] width 26 height 17
type input "[DATE]"
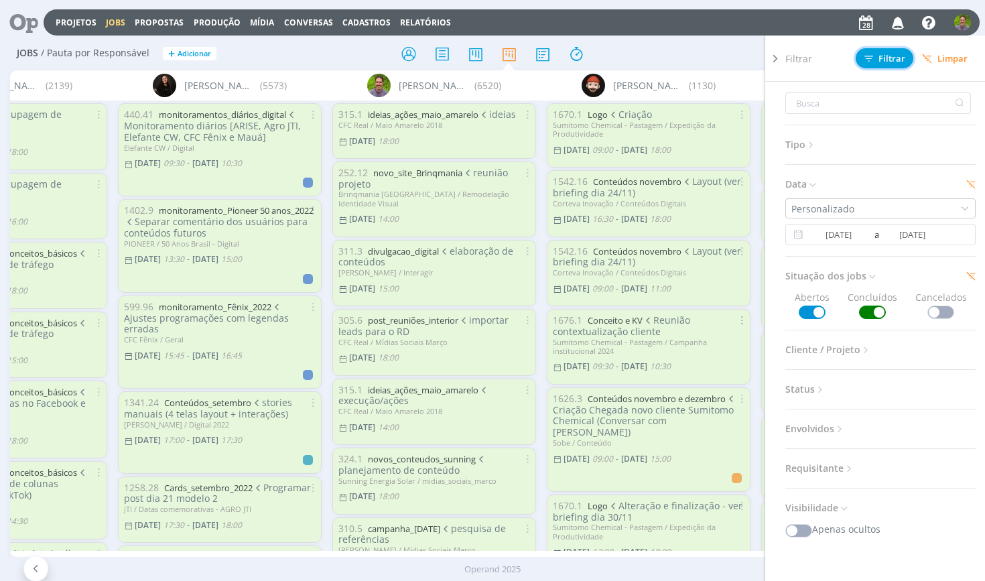
click at [881, 50] on button "Filtrar" at bounding box center [885, 58] width 58 height 20
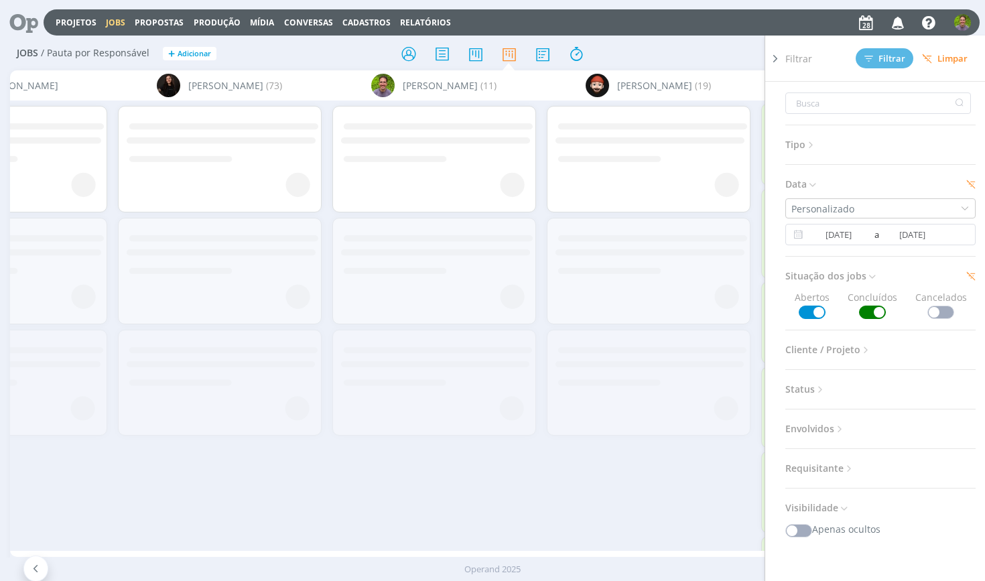
click at [655, 64] on div "Filtrar Filtrar [GEOGRAPHIC_DATA] Tipo Jobs e Tarefas Data Personalizado [DATE]…" at bounding box center [814, 53] width 322 height 21
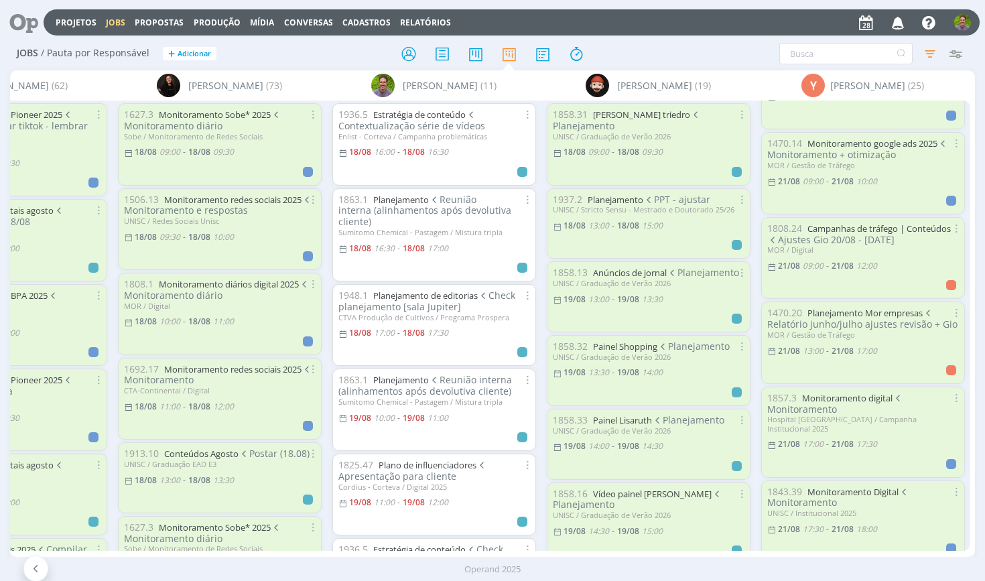
scroll to position [320, 0]
click at [904, 221] on link "Campanhas de tráfego | Conteúdos" at bounding box center [879, 227] width 143 height 12
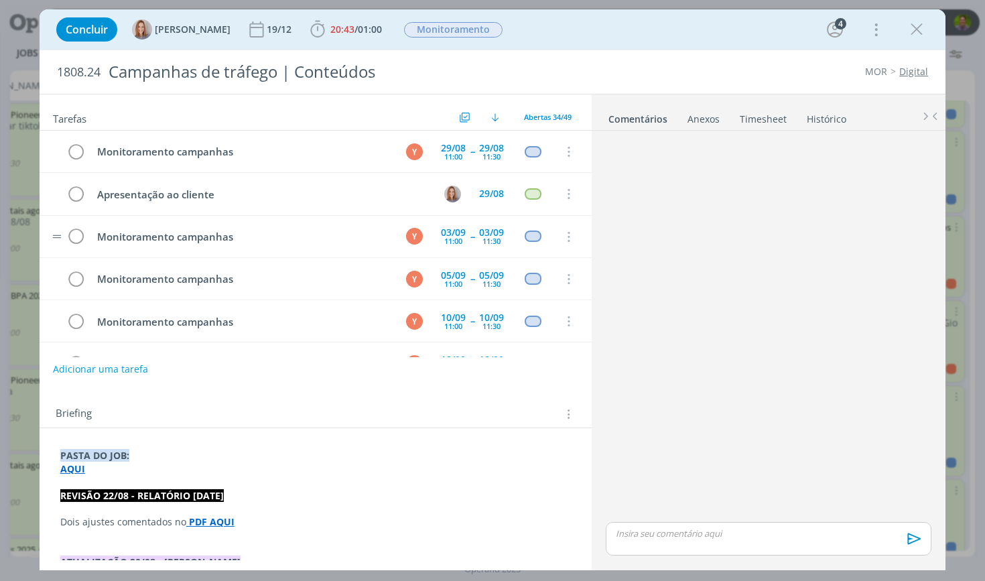
scroll to position [348, 0]
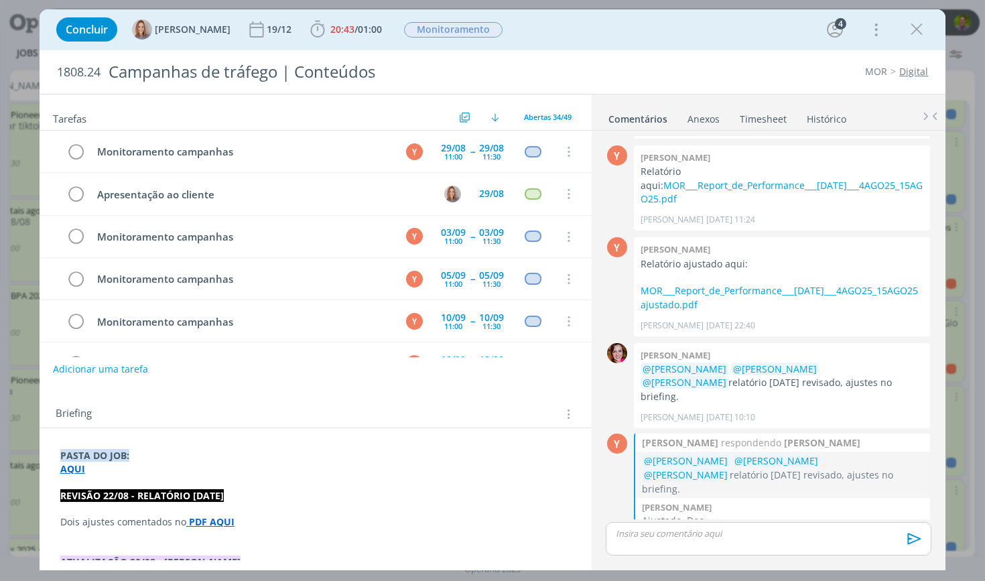
click at [774, 526] on link "MOR___Report_de_Performance___[DATE]___4AGO25_15AGO25.pdf" at bounding box center [779, 538] width 275 height 25
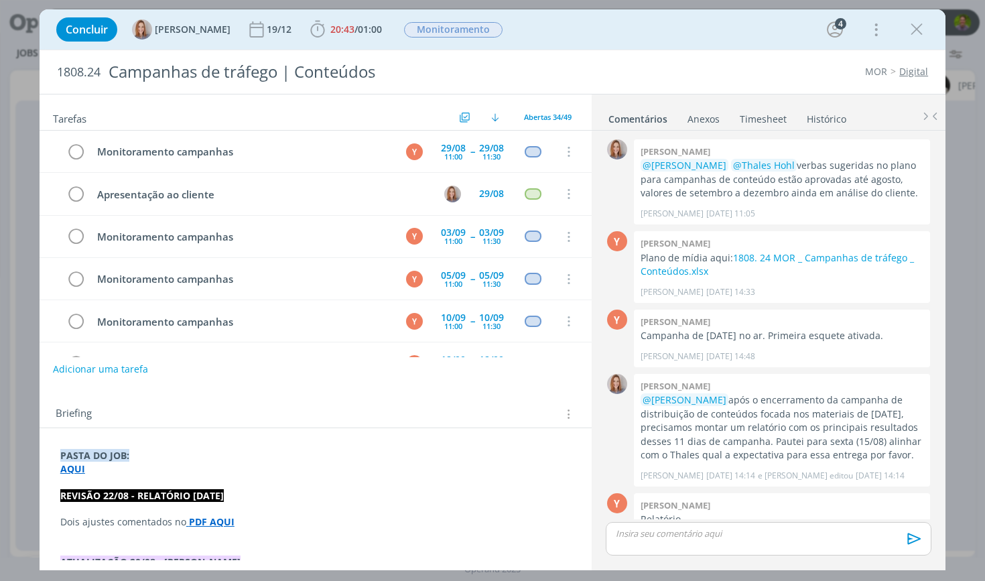
scroll to position [348, 0]
